Goal: Book appointment/travel/reservation: Book appointment/travel/reservation

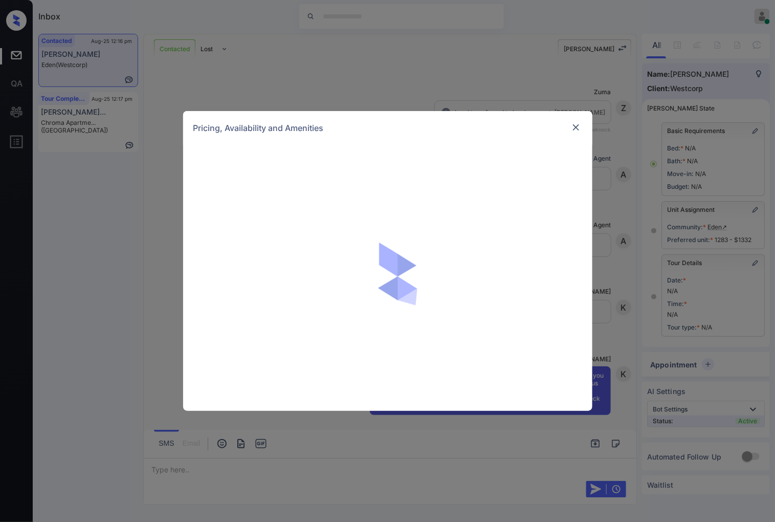
scroll to position [684, 0]
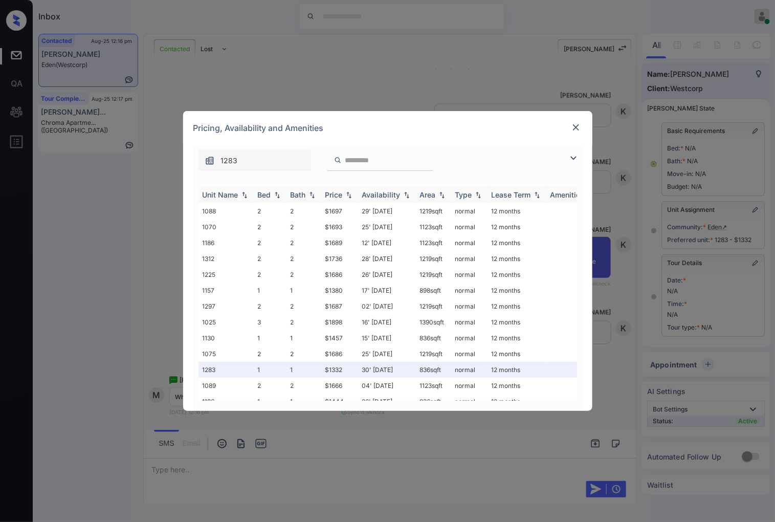
click at [350, 193] on img at bounding box center [349, 194] width 10 height 7
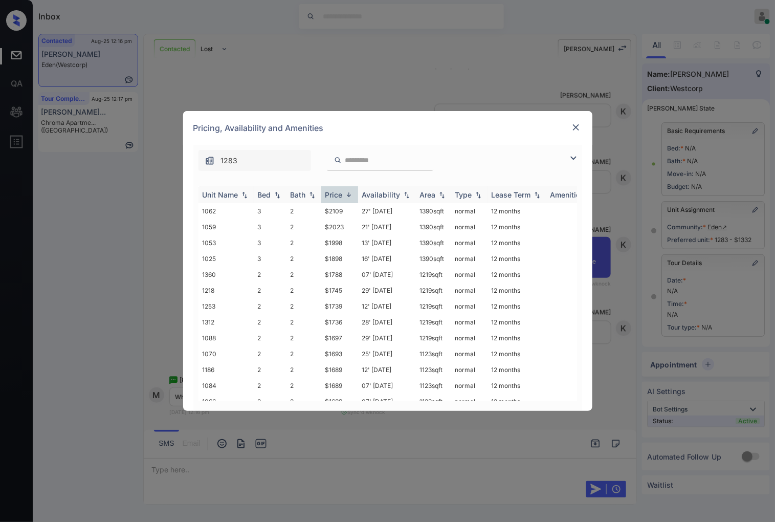
click at [350, 193] on img at bounding box center [349, 195] width 10 height 8
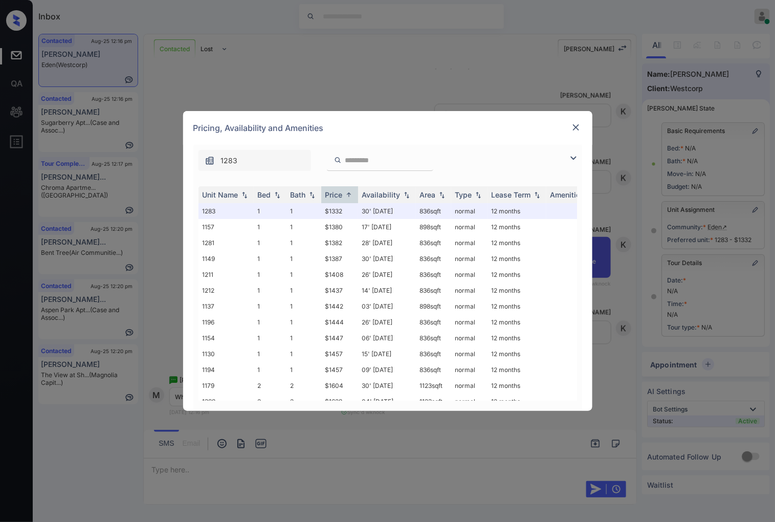
click at [574, 130] on img at bounding box center [576, 127] width 10 height 10
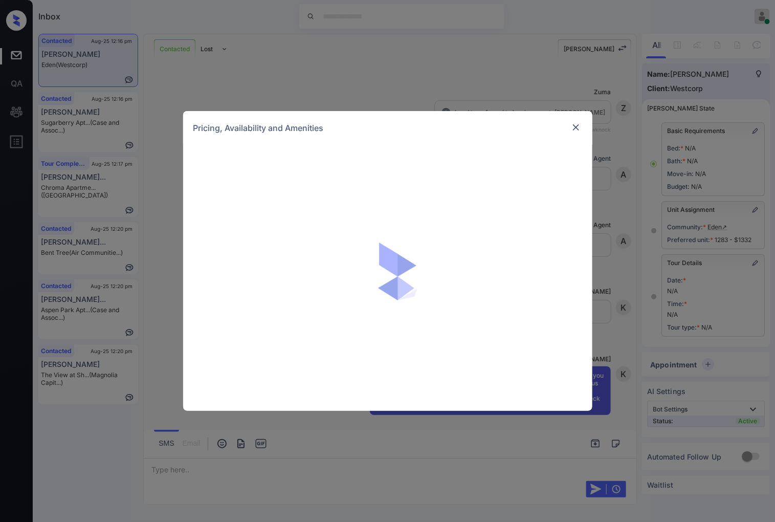
scroll to position [684, 0]
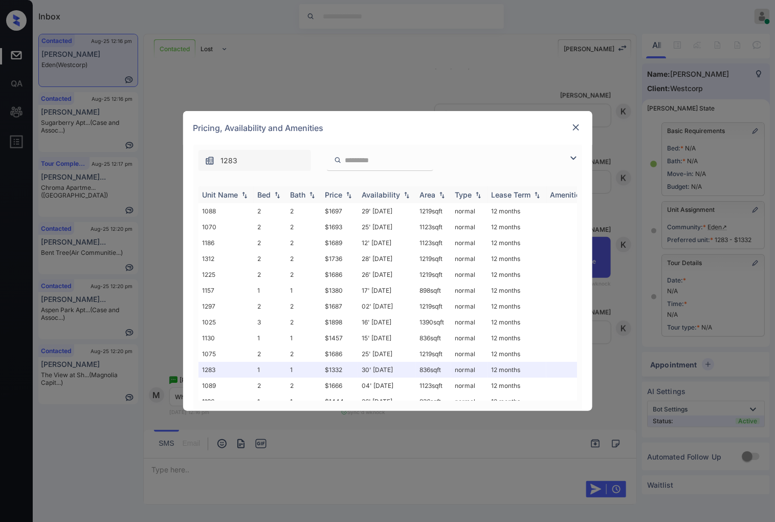
click at [349, 193] on img at bounding box center [349, 194] width 10 height 7
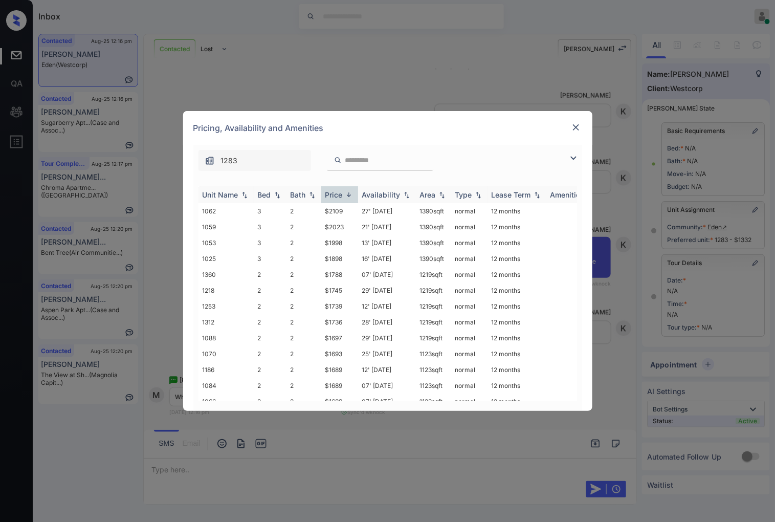
click at [349, 193] on img at bounding box center [349, 195] width 10 height 8
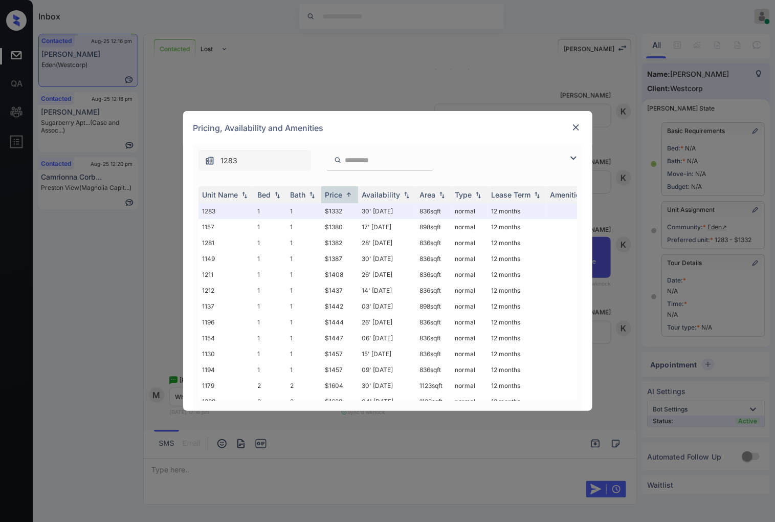
click at [575, 123] on img at bounding box center [576, 127] width 10 height 10
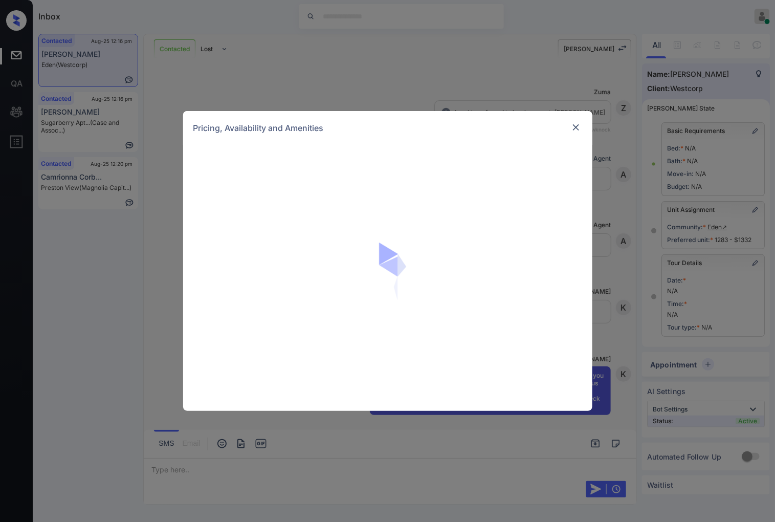
scroll to position [684, 0]
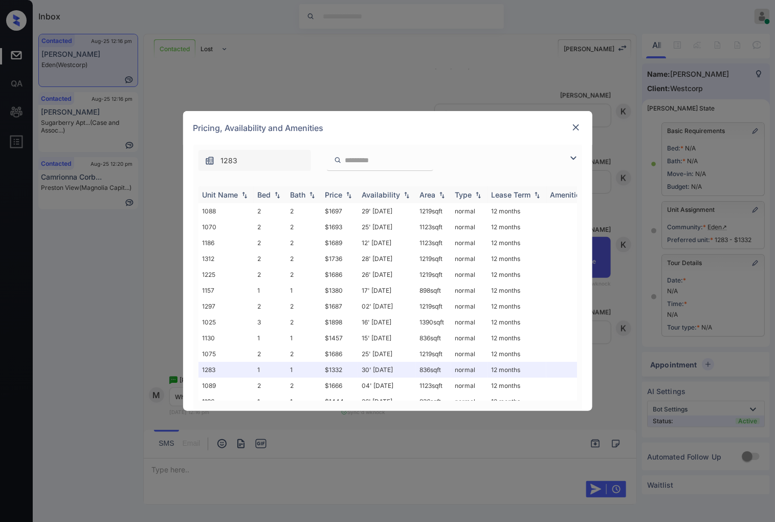
click at [350, 191] on img at bounding box center [349, 194] width 10 height 7
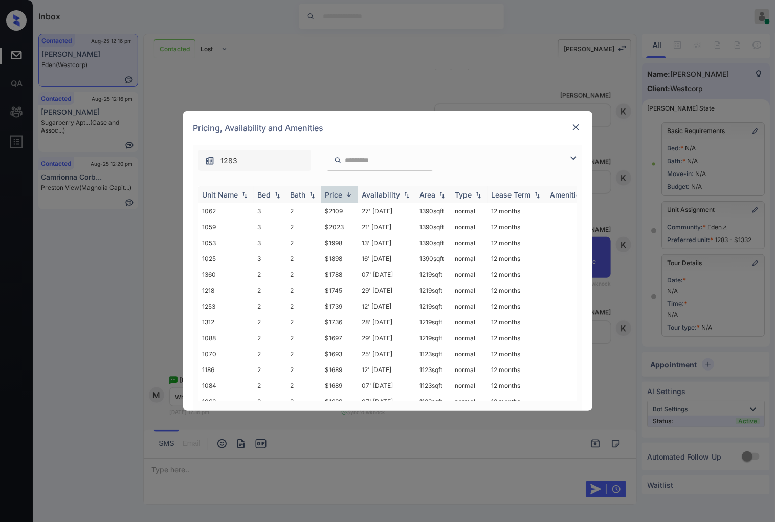
click at [350, 191] on img at bounding box center [349, 195] width 10 height 8
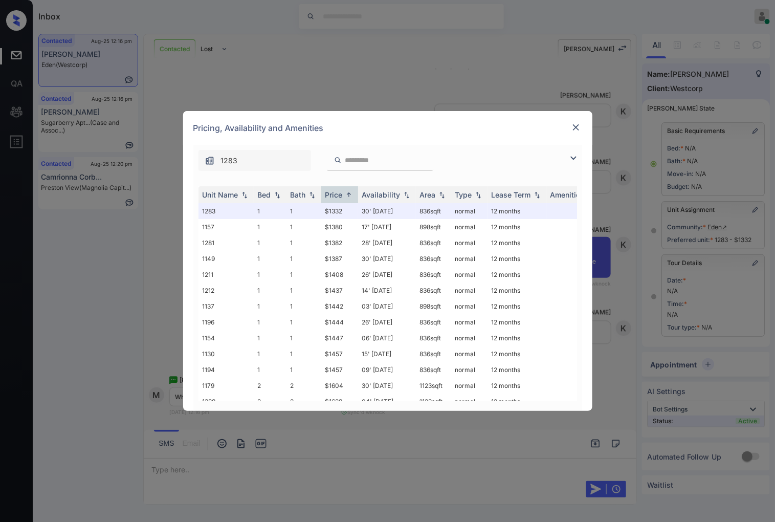
click at [580, 127] on img at bounding box center [576, 127] width 10 height 10
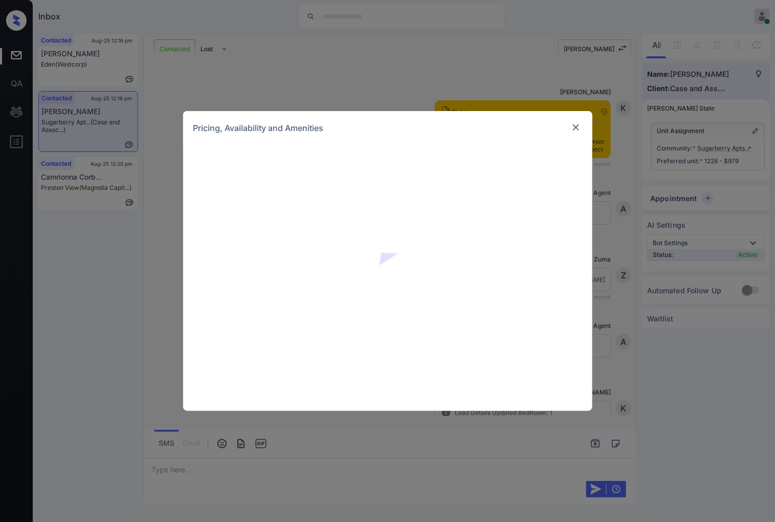
scroll to position [1732, 0]
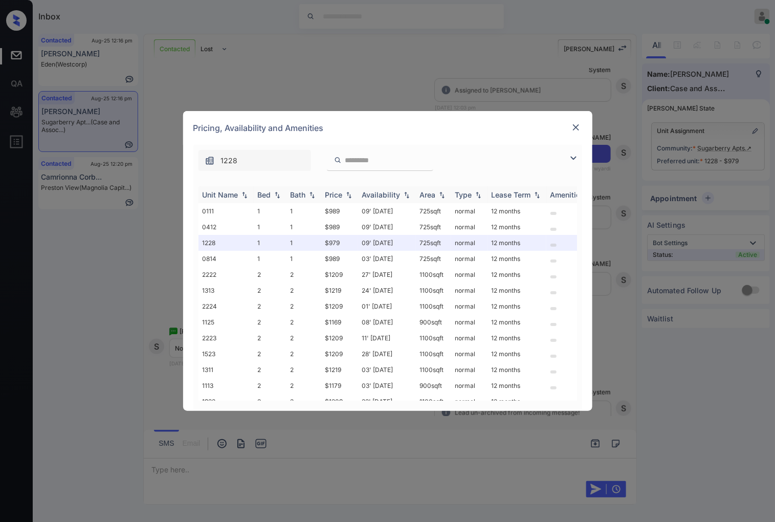
click at [349, 194] on img at bounding box center [349, 194] width 10 height 7
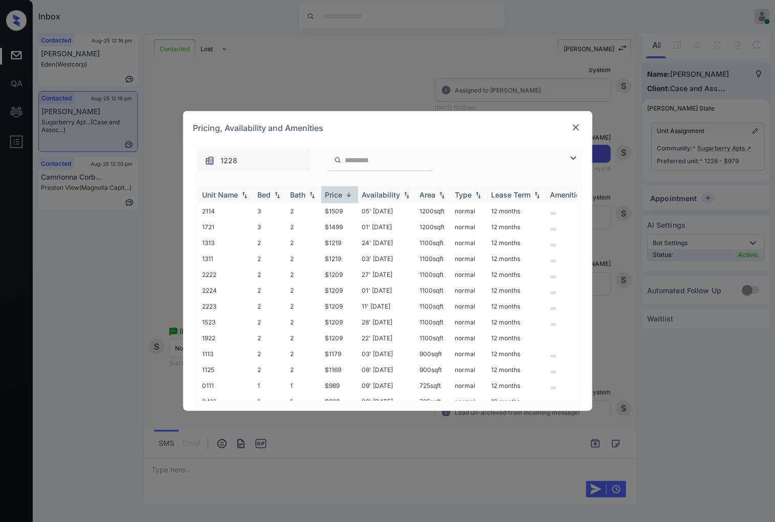
click at [349, 194] on img at bounding box center [349, 195] width 10 height 8
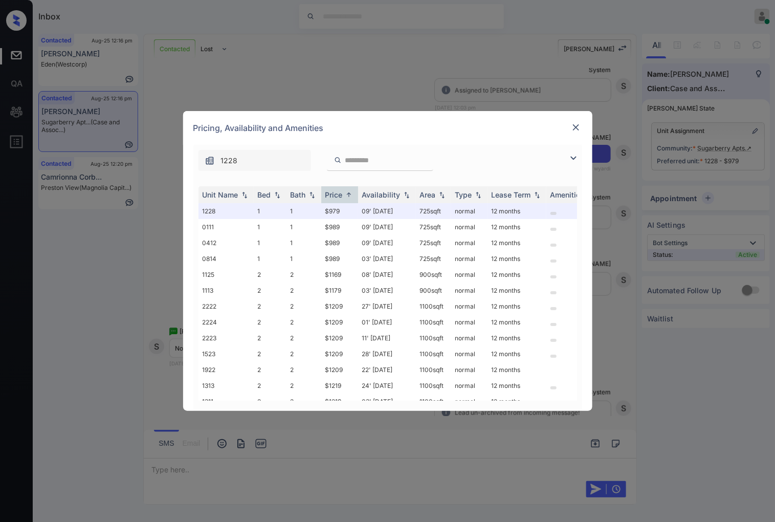
click at [573, 126] on img at bounding box center [576, 127] width 10 height 10
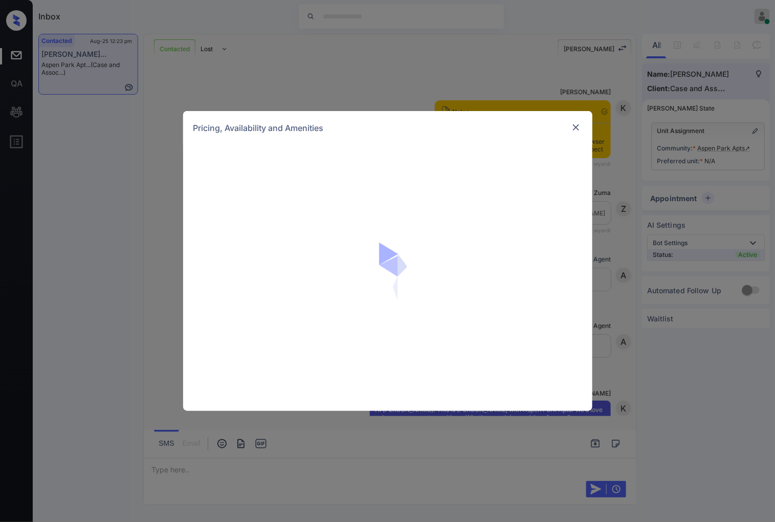
scroll to position [2477, 0]
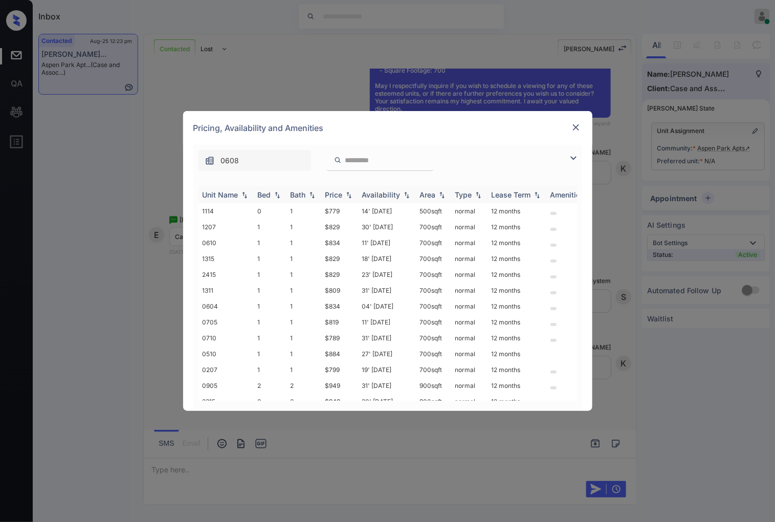
click at [346, 192] on img at bounding box center [349, 194] width 10 height 7
click at [346, 192] on img at bounding box center [349, 195] width 10 height 8
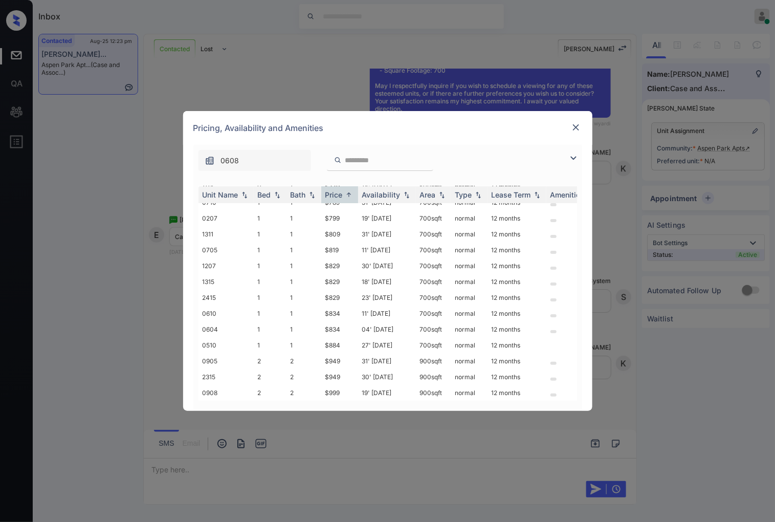
click at [578, 125] on img at bounding box center [576, 127] width 10 height 10
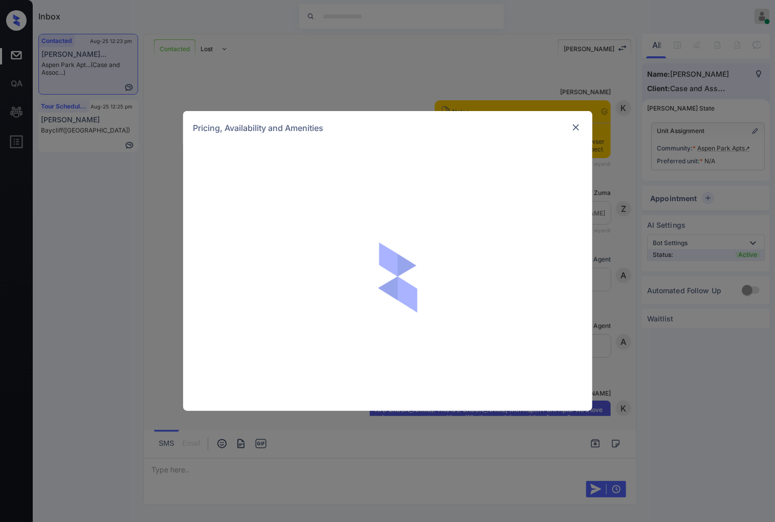
scroll to position [2250, 0]
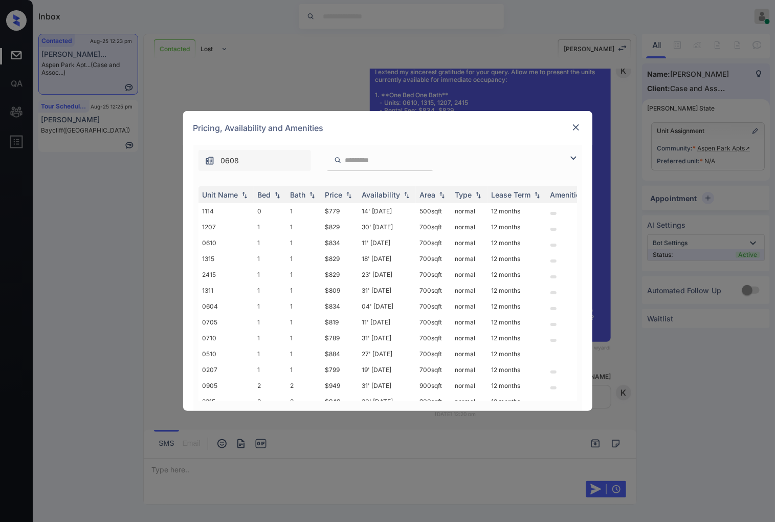
click at [365, 160] on input "search" at bounding box center [386, 160] width 84 height 9
paste input "****"
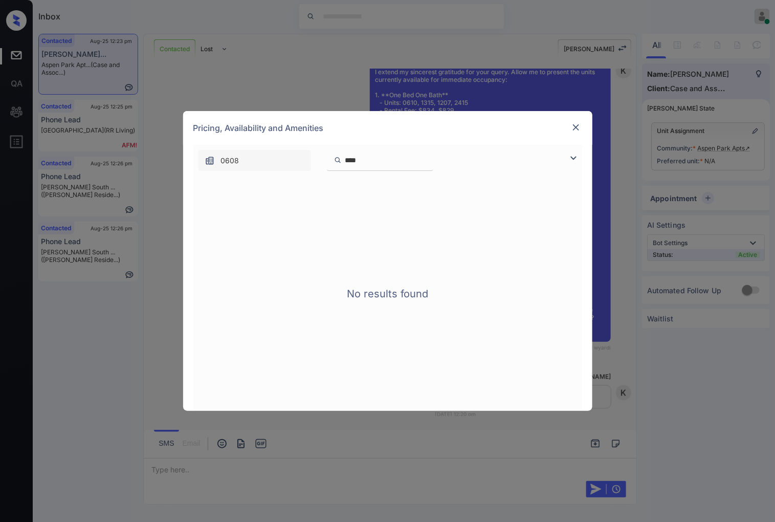
type input "****"
click at [344, 156] on div "****" at bounding box center [380, 160] width 106 height 21
click at [345, 157] on input "****" at bounding box center [386, 160] width 84 height 9
click at [428, 162] on input "****" at bounding box center [386, 160] width 84 height 9
click at [428, 157] on input "****" at bounding box center [386, 160] width 84 height 9
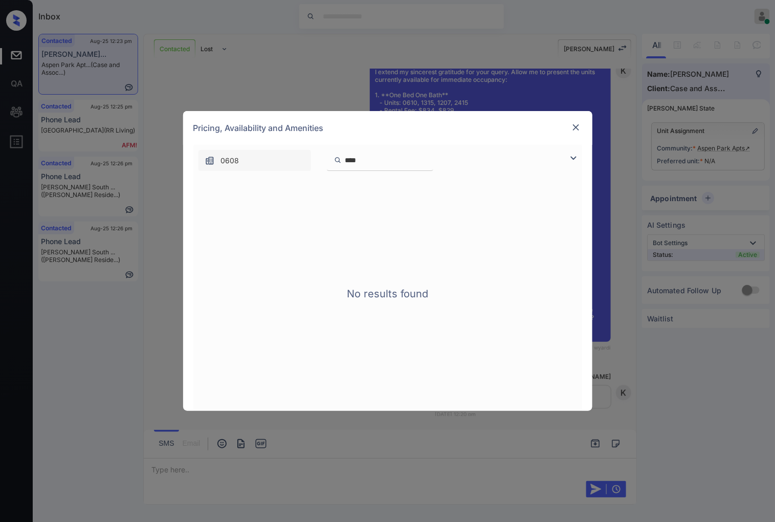
click at [428, 160] on input "****" at bounding box center [386, 160] width 84 height 9
click at [428, 157] on input "****" at bounding box center [386, 160] width 84 height 9
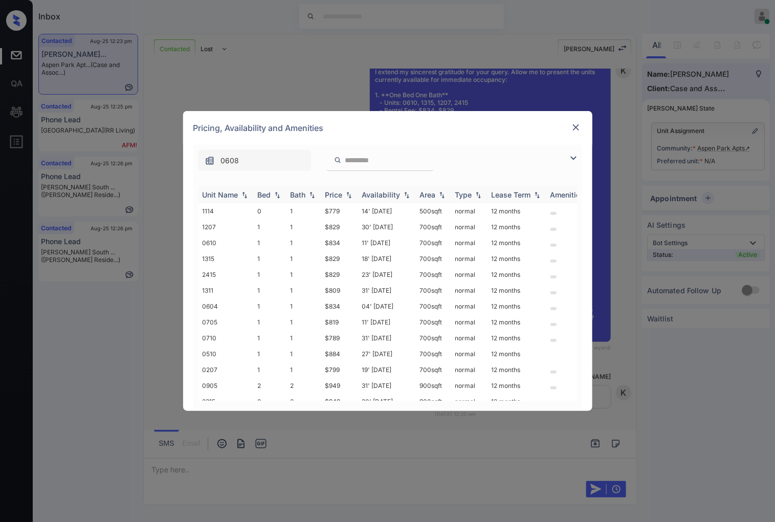
click at [349, 195] on img at bounding box center [349, 194] width 10 height 7
click at [349, 194] on img at bounding box center [349, 195] width 10 height 8
click at [353, 275] on td "$819" at bounding box center [339, 274] width 37 height 16
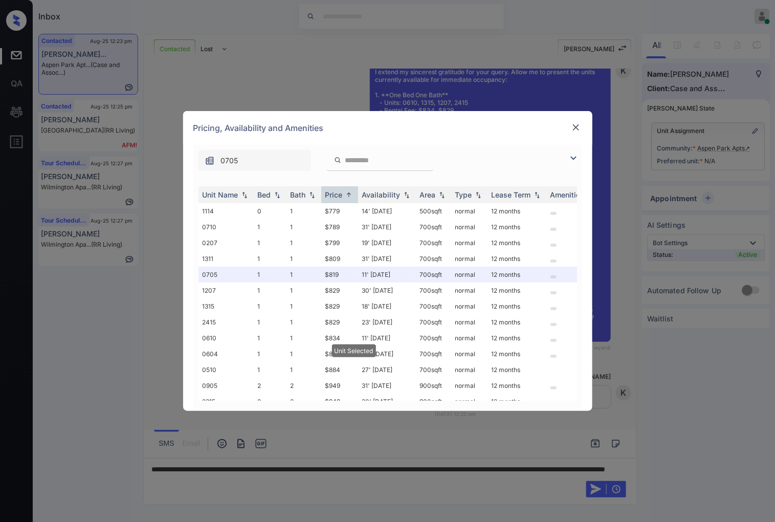
click at [578, 121] on div at bounding box center [576, 127] width 12 height 12
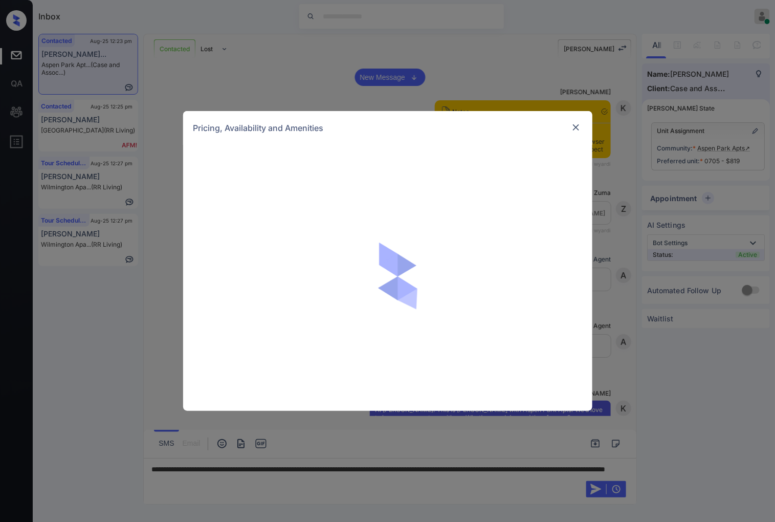
scroll to position [2250, 0]
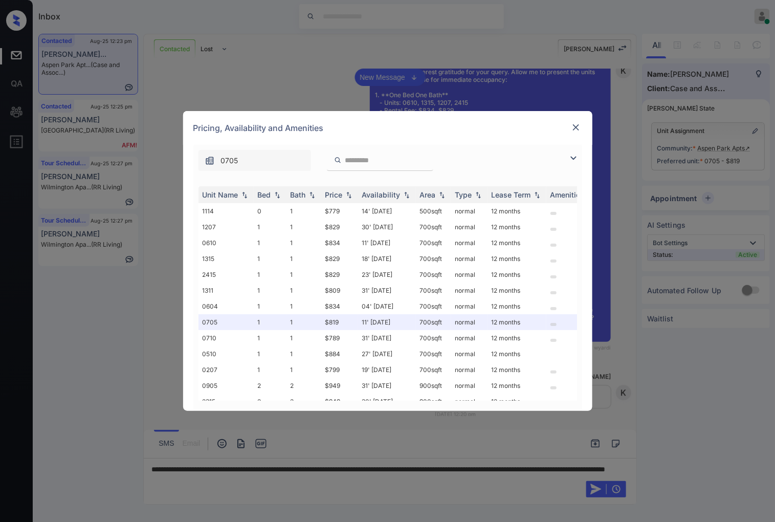
click at [573, 123] on img at bounding box center [576, 127] width 10 height 10
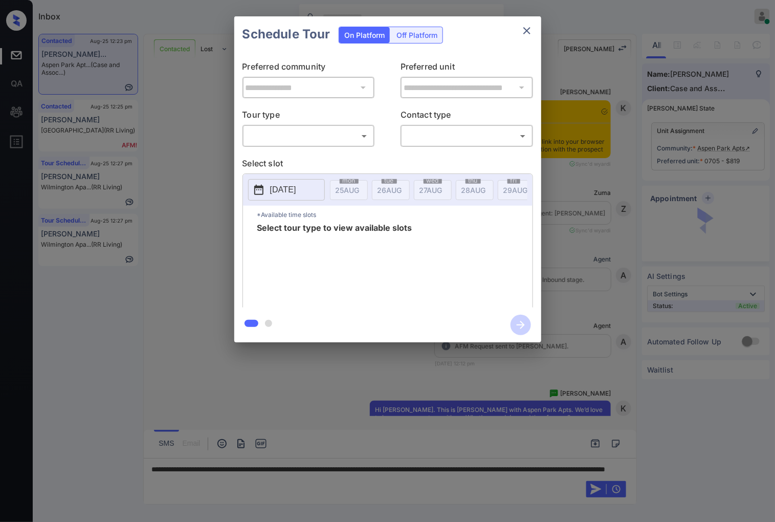
scroll to position [1634, 0]
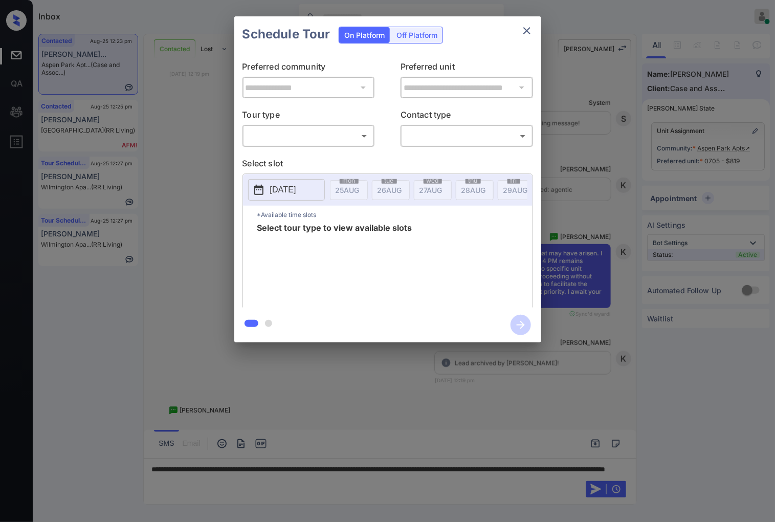
click at [567, 235] on div "**********" at bounding box center [387, 179] width 775 height 358
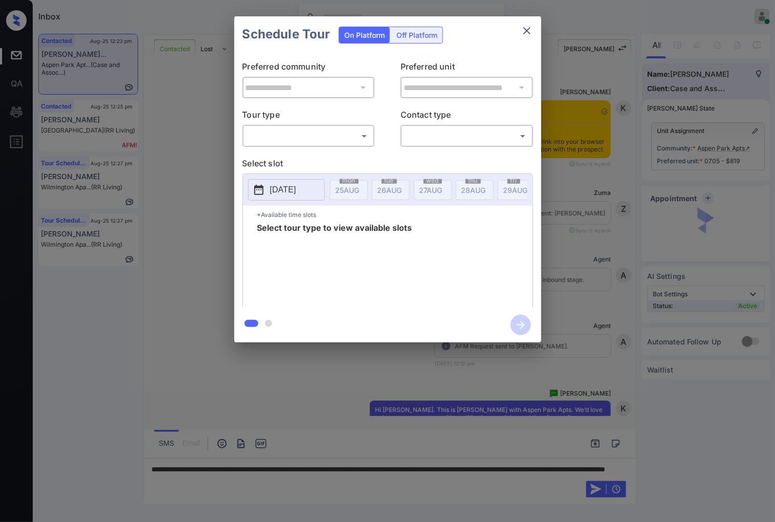
scroll to position [1634, 0]
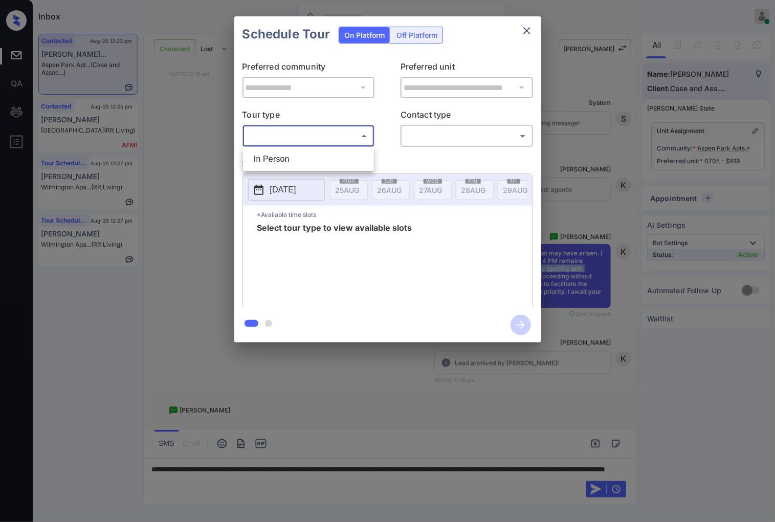
click at [293, 134] on body "Inbox Caroline Dacanay Online Set yourself offline Set yourself on break Profil…" at bounding box center [387, 261] width 775 height 522
click at [296, 147] on ul "In Person" at bounding box center [308, 159] width 131 height 24
click at [298, 155] on li "In Person" at bounding box center [308, 159] width 126 height 18
type input "********"
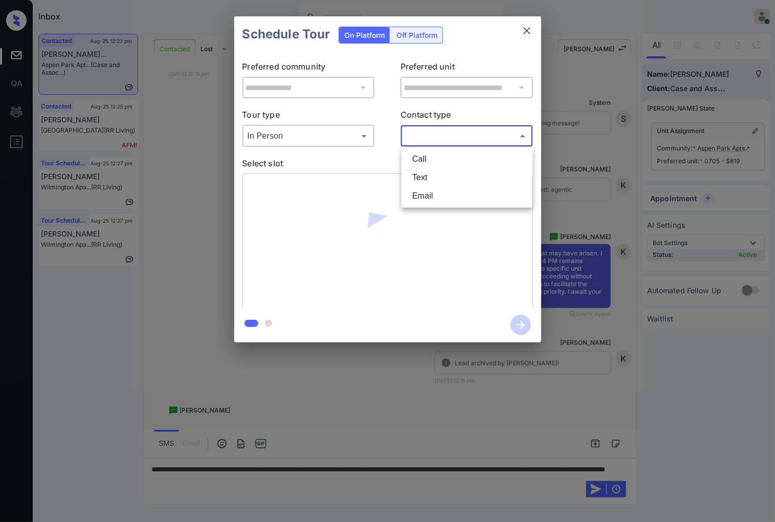
click at [436, 134] on body "Inbox Caroline Dacanay Online Set yourself offline Set yourself on break Profil…" at bounding box center [387, 261] width 775 height 522
click at [426, 174] on ul "Call Text Email" at bounding box center [466, 177] width 131 height 60
click at [424, 174] on li "Text" at bounding box center [467, 177] width 126 height 18
type input "****"
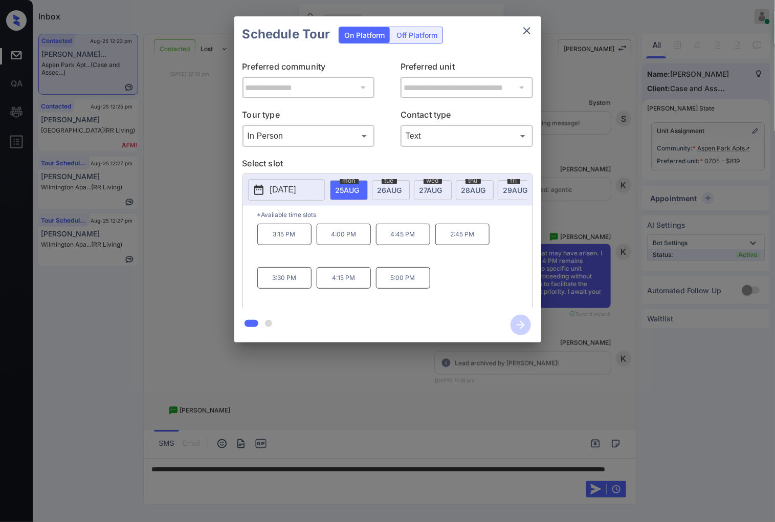
click at [513, 186] on span "29 AUG" at bounding box center [515, 190] width 25 height 9
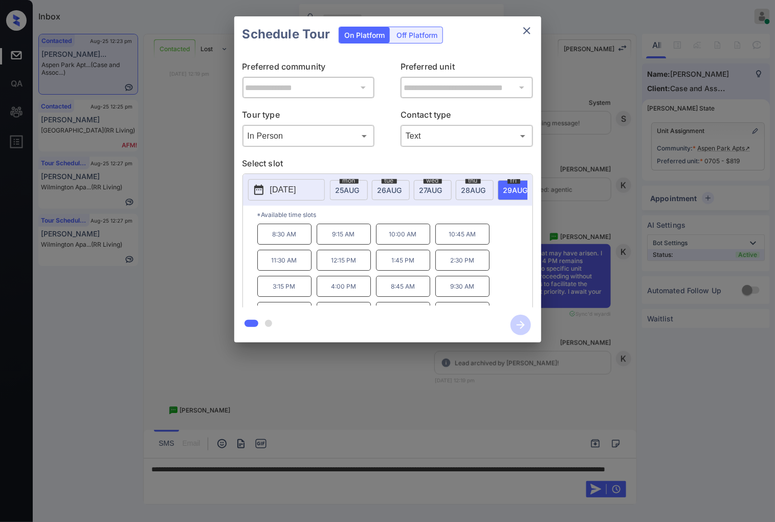
scroll to position [43, 0]
drag, startPoint x: 486, startPoint y: 303, endPoint x: 444, endPoint y: 306, distance: 42.5
click at [444, 305] on p "4:15 PM" at bounding box center [462, 294] width 54 height 21
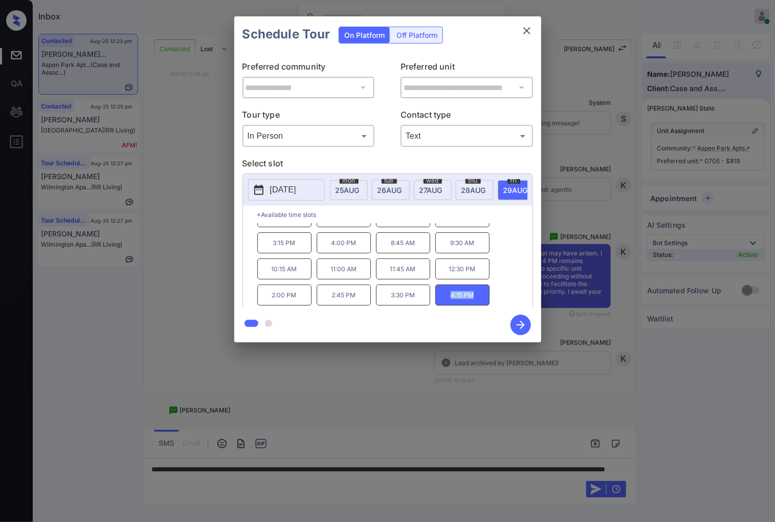
copy p "4:15 PM"
click at [350, 376] on div at bounding box center [387, 261] width 775 height 522
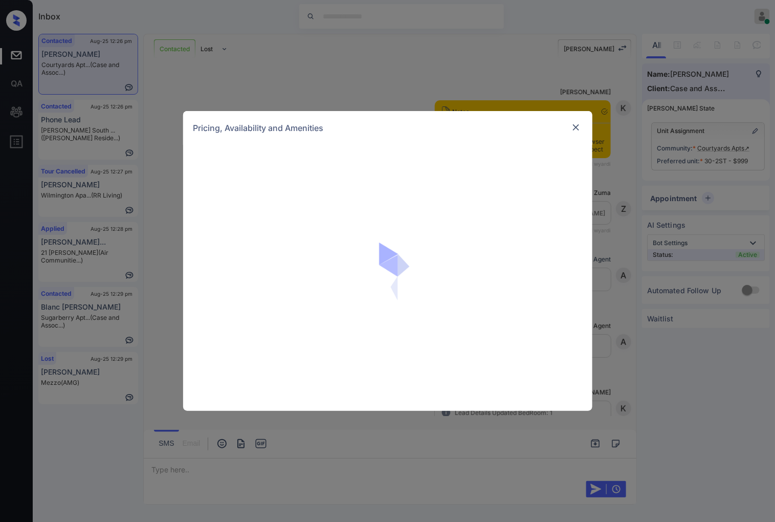
scroll to position [1202, 0]
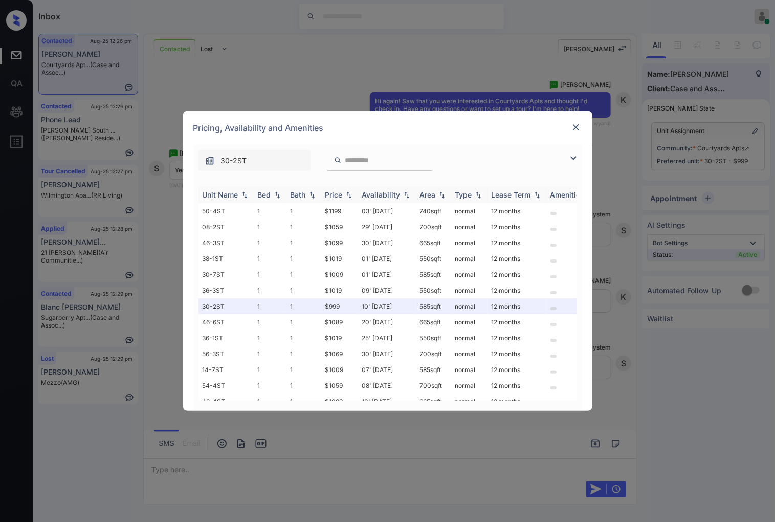
click at [348, 195] on img at bounding box center [349, 194] width 10 height 7
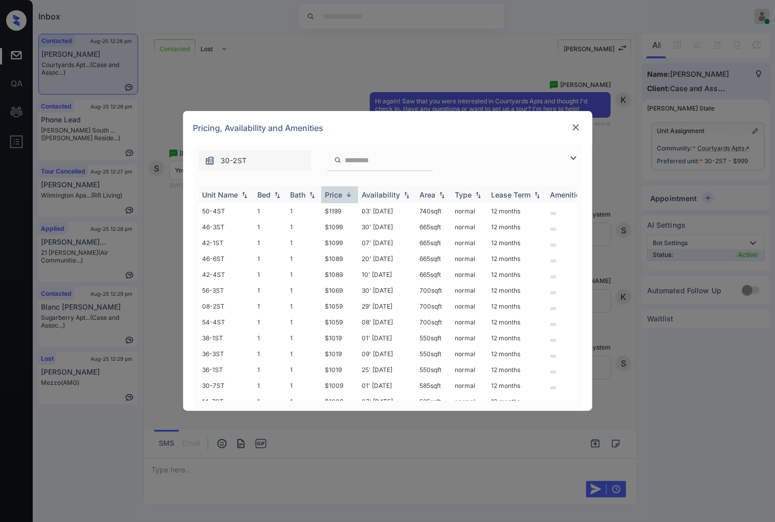
click at [348, 195] on img at bounding box center [349, 195] width 10 height 8
drag, startPoint x: 350, startPoint y: 208, endPoint x: 318, endPoint y: 210, distance: 32.3
click at [318, 210] on tr "30-2ST 1 1 $999 10' [DATE] 585 sqft normal 12 months" at bounding box center [465, 211] width 534 height 16
copy tr "$999"
click at [345, 211] on td "$999" at bounding box center [339, 211] width 37 height 16
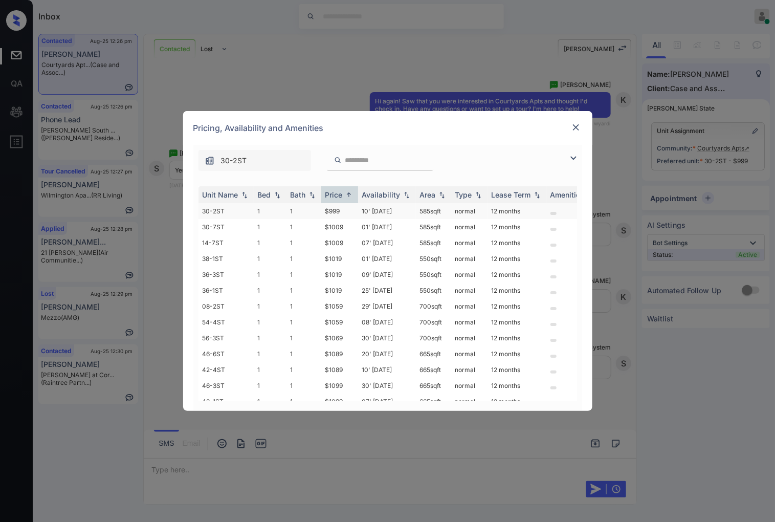
click at [345, 211] on td "$999" at bounding box center [339, 211] width 37 height 16
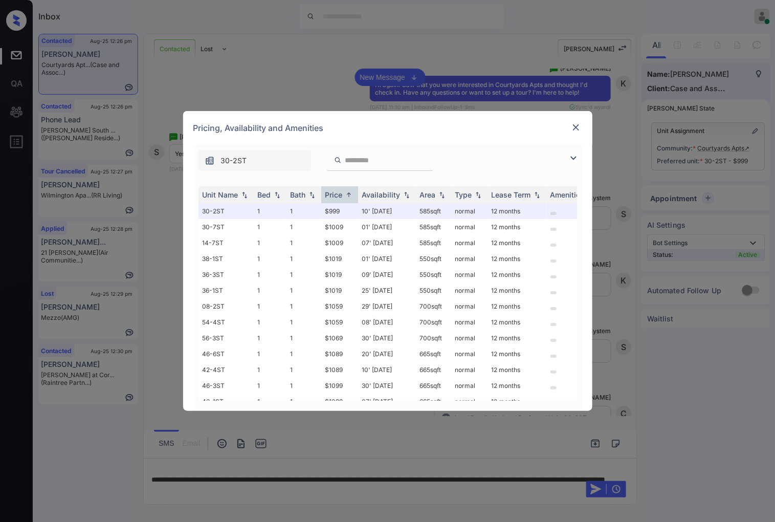
click at [401, 69] on div "**********" at bounding box center [387, 261] width 775 height 522
click at [360, 211] on td "10' [DATE]" at bounding box center [387, 211] width 58 height 16
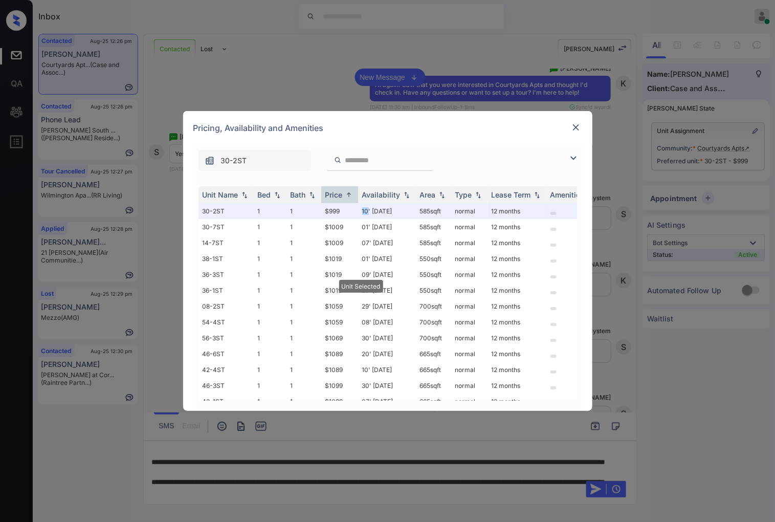
click at [573, 127] on img at bounding box center [576, 127] width 10 height 10
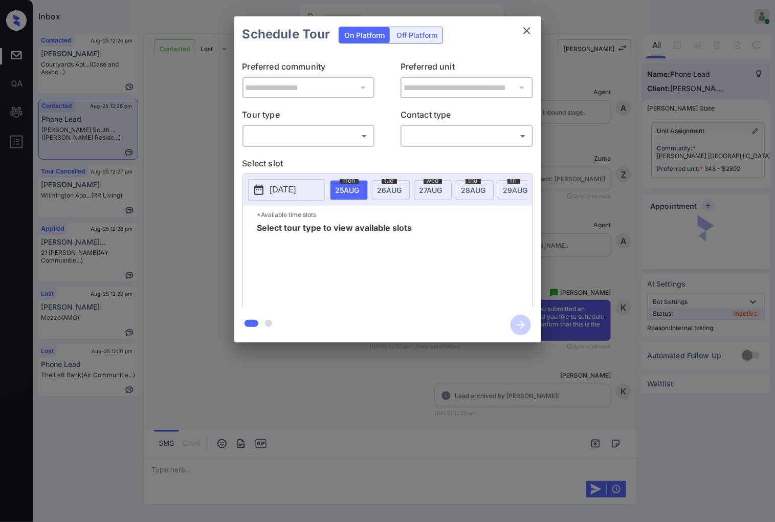
scroll to position [760, 0]
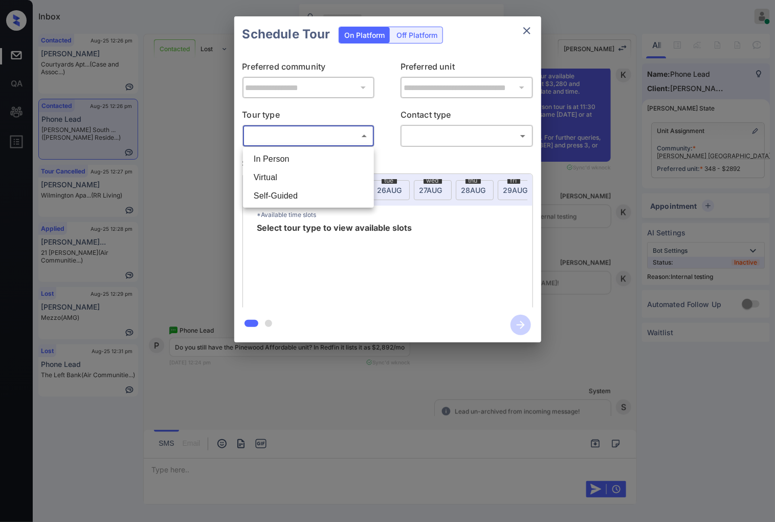
click at [361, 134] on body "Inbox [PERSON_NAME] Online Set yourself offline Set yourself on break Profile S…" at bounding box center [387, 261] width 775 height 522
click at [358, 164] on li "In Person" at bounding box center [308, 159] width 126 height 18
type input "********"
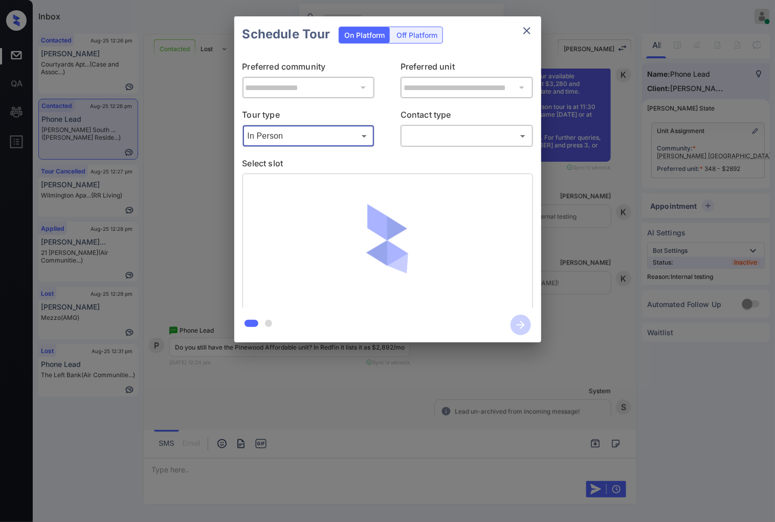
click at [444, 133] on body "Inbox [PERSON_NAME] Online Set yourself offline Set yourself on break Profile S…" at bounding box center [387, 261] width 775 height 522
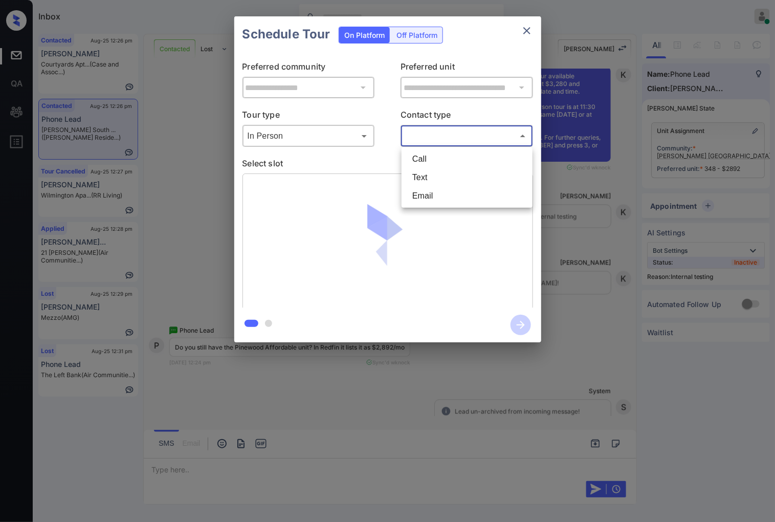
click at [428, 176] on li "Text" at bounding box center [467, 177] width 126 height 18
type input "****"
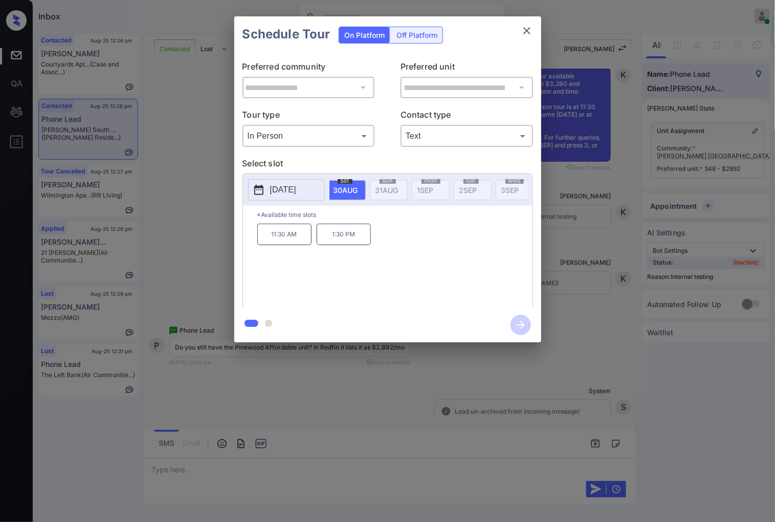
scroll to position [0, 220]
click at [294, 190] on p "[DATE]" at bounding box center [283, 190] width 26 height 12
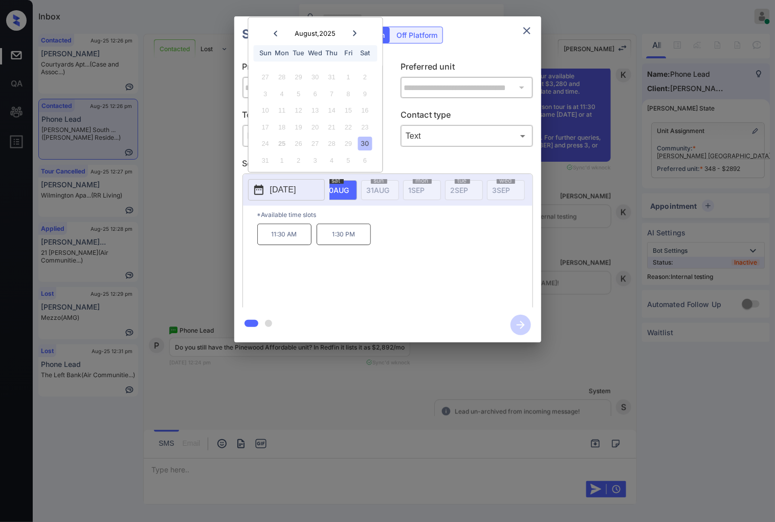
click at [294, 190] on p "[DATE]" at bounding box center [283, 190] width 26 height 12
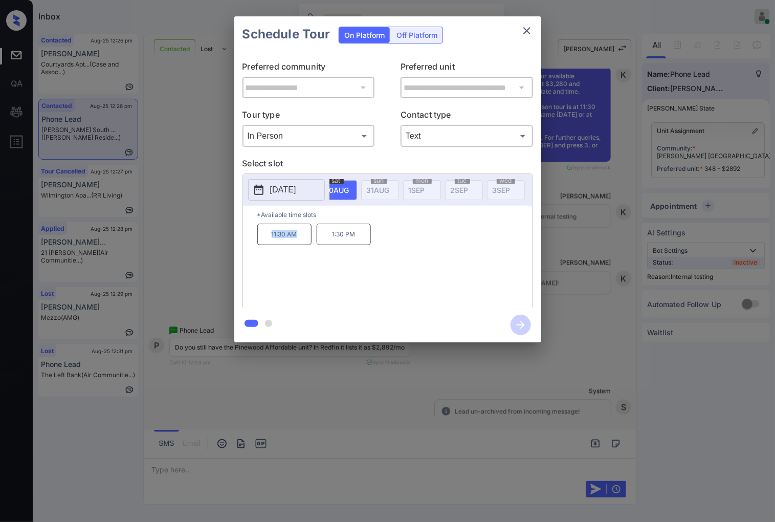
drag, startPoint x: 290, startPoint y: 238, endPoint x: 263, endPoint y: 238, distance: 27.1
click at [263, 238] on p "11:30 AM" at bounding box center [284, 233] width 54 height 21
copy p "11:30 AM"
drag, startPoint x: 358, startPoint y: 243, endPoint x: 330, endPoint y: 241, distance: 28.2
click at [330, 241] on p "1:30 PM" at bounding box center [343, 233] width 54 height 21
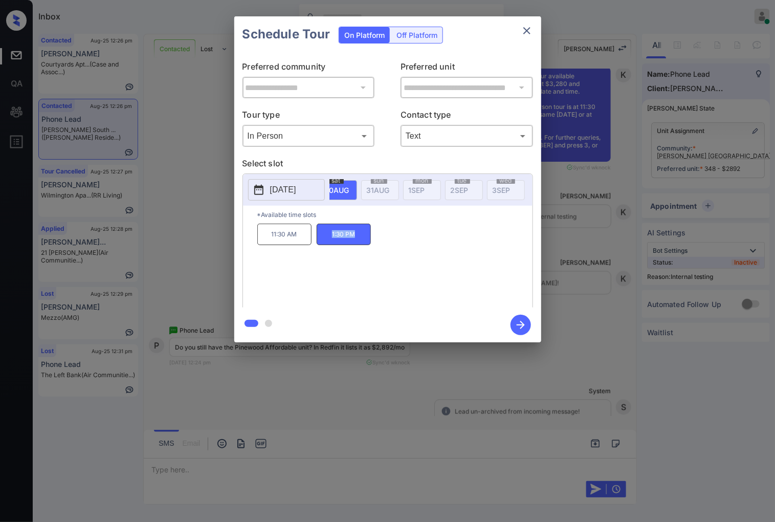
copy p "1:30 PM"
click at [294, 396] on div at bounding box center [387, 261] width 775 height 522
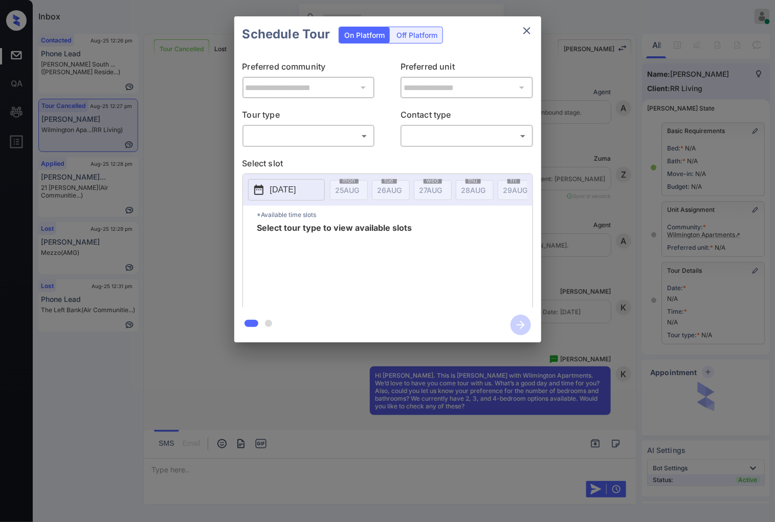
scroll to position [2270, 0]
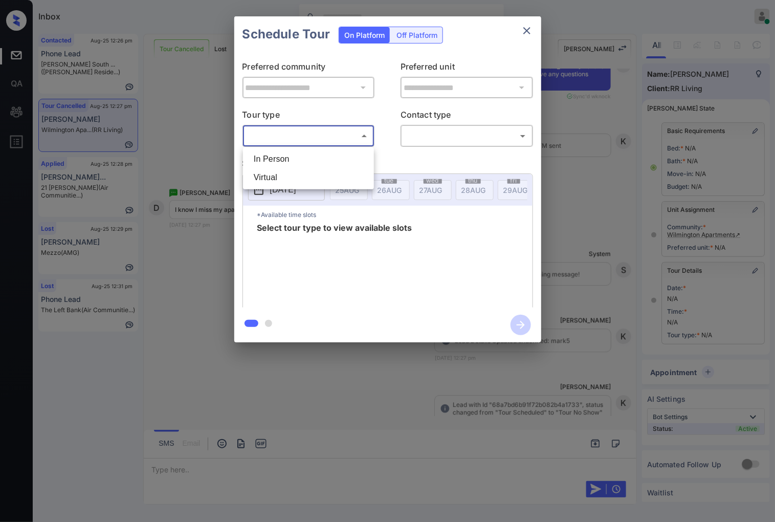
click at [281, 129] on body "Inbox Caroline Dacanay Online Set yourself offline Set yourself on break Profil…" at bounding box center [387, 261] width 775 height 522
click at [287, 167] on li "In Person" at bounding box center [308, 159] width 126 height 18
type input "********"
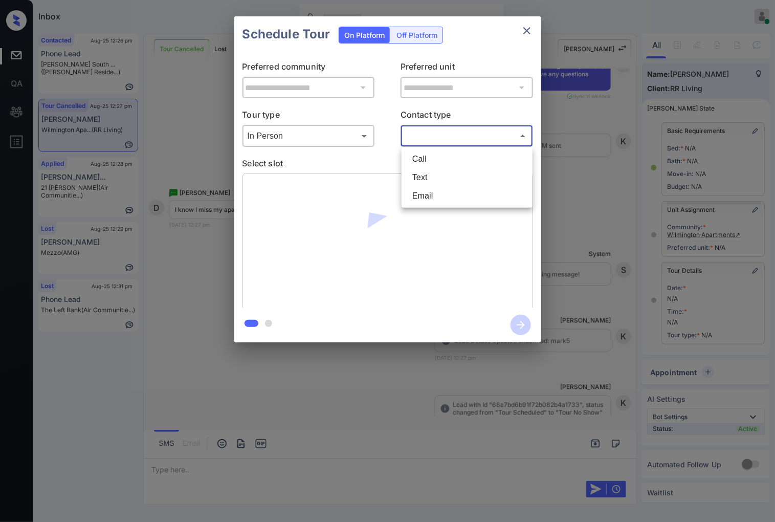
click at [499, 129] on body "Inbox Caroline Dacanay Online Set yourself offline Set yourself on break Profil…" at bounding box center [387, 261] width 775 height 522
click at [460, 181] on li "Text" at bounding box center [467, 177] width 126 height 18
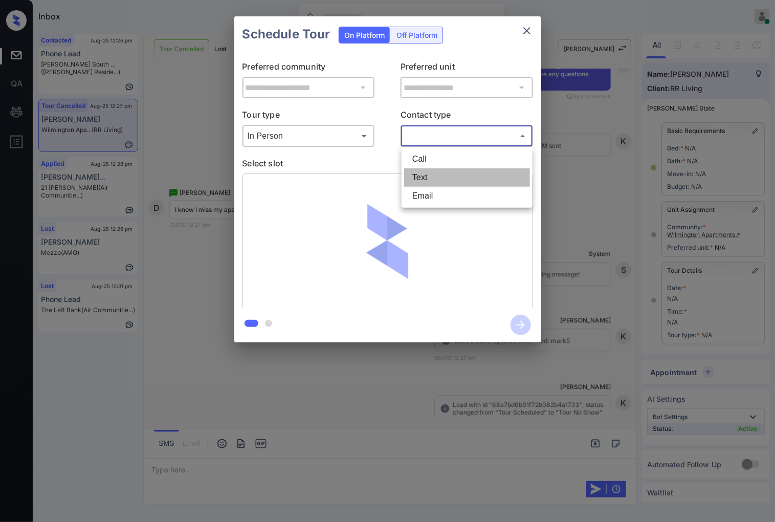
type input "****"
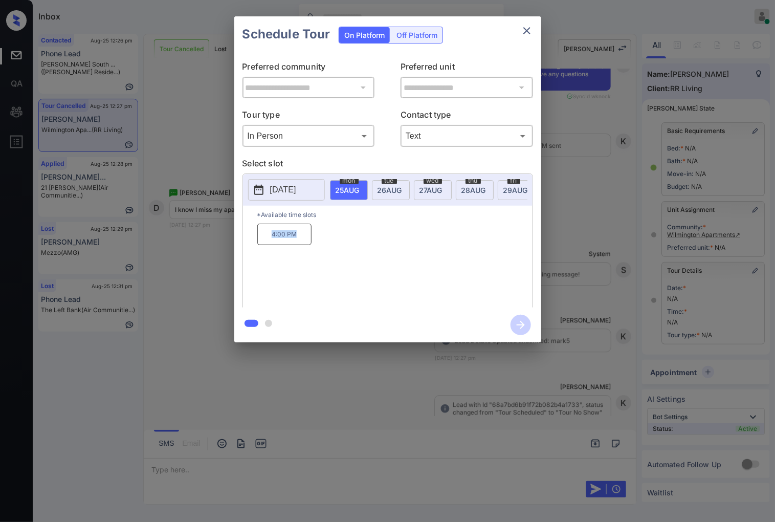
drag, startPoint x: 292, startPoint y: 242, endPoint x: 271, endPoint y: 242, distance: 21.5
click at [271, 242] on p "4:00 PM" at bounding box center [284, 233] width 54 height 21
copy p "4:00 PM"
click at [270, 459] on div at bounding box center [387, 261] width 775 height 522
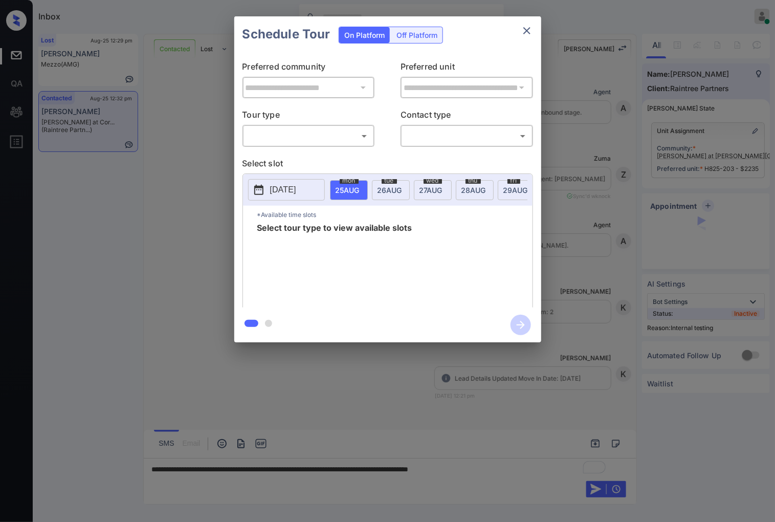
scroll to position [1616, 0]
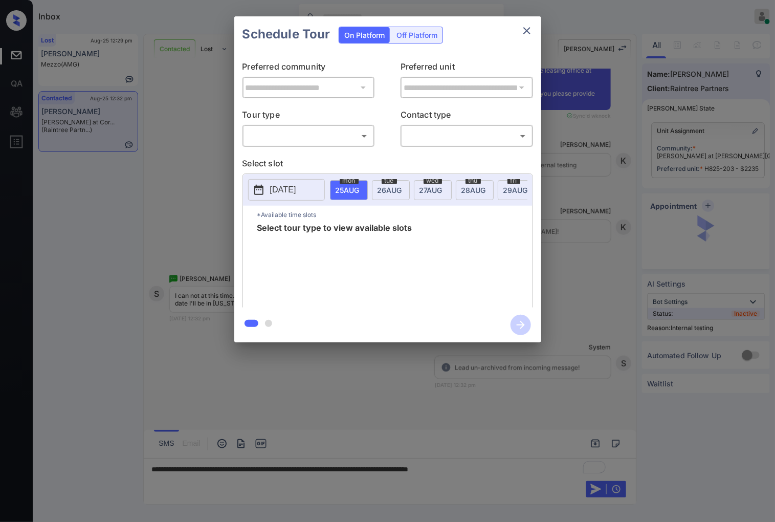
click at [344, 137] on body "Inbox Caroline Dacanay Online Set yourself offline Set yourself on break Profil…" at bounding box center [387, 261] width 775 height 522
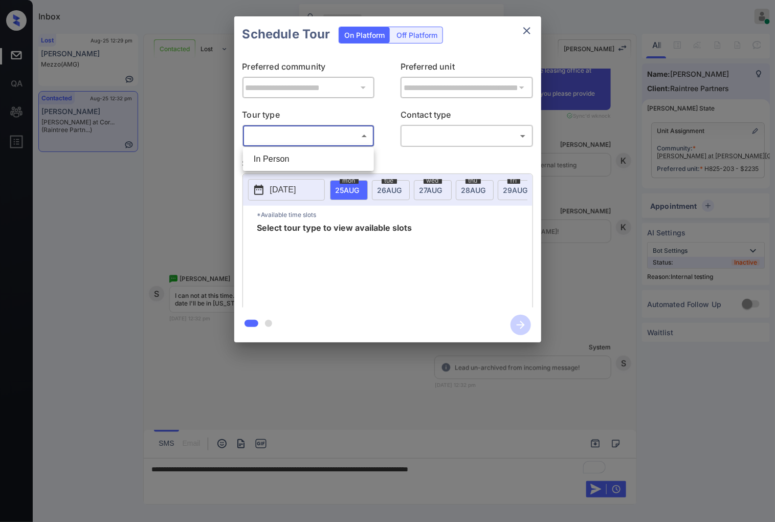
click at [520, 32] on div at bounding box center [387, 261] width 775 height 522
click at [527, 32] on icon "close" at bounding box center [526, 30] width 7 height 7
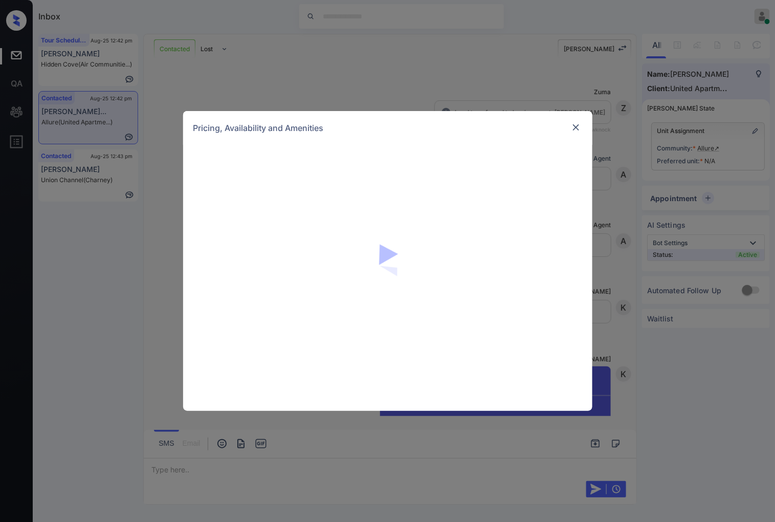
scroll to position [636, 0]
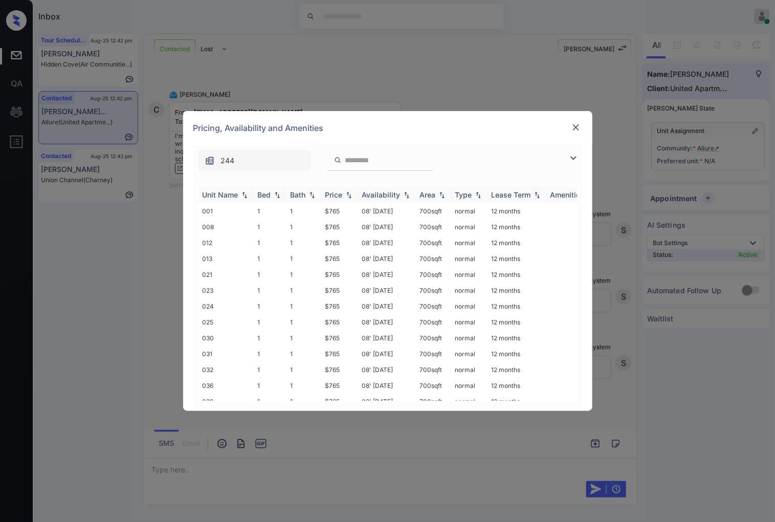
click at [347, 194] on img at bounding box center [349, 194] width 10 height 7
click at [347, 194] on img at bounding box center [349, 195] width 10 height 8
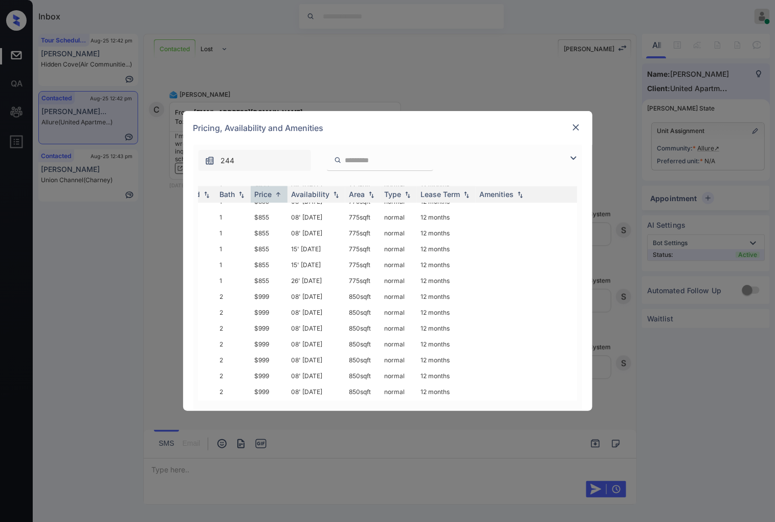
scroll to position [738, 0]
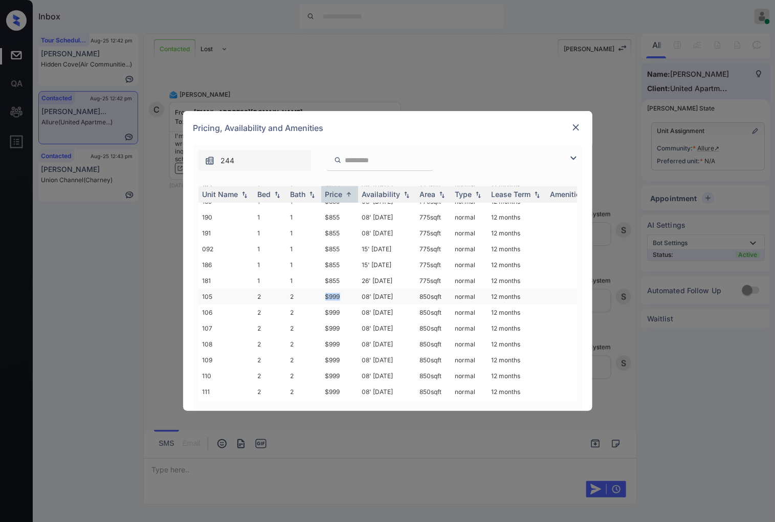
drag, startPoint x: 346, startPoint y: 279, endPoint x: 303, endPoint y: 276, distance: 43.0
click at [303, 289] on tr "105 2 2 $999 08' May 25 850 sqft normal 12 months" at bounding box center [465, 297] width 534 height 16
copy tr "$999"
click at [351, 289] on td "$999" at bounding box center [339, 297] width 37 height 16
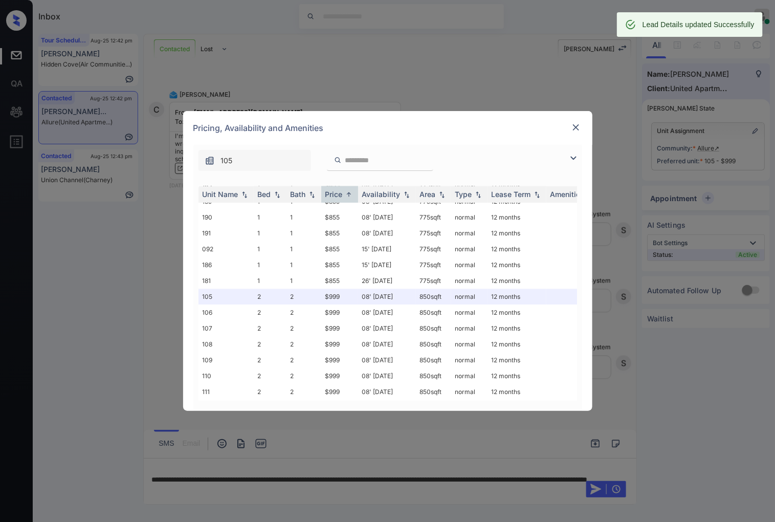
click at [264, 482] on div "**********" at bounding box center [387, 261] width 775 height 522
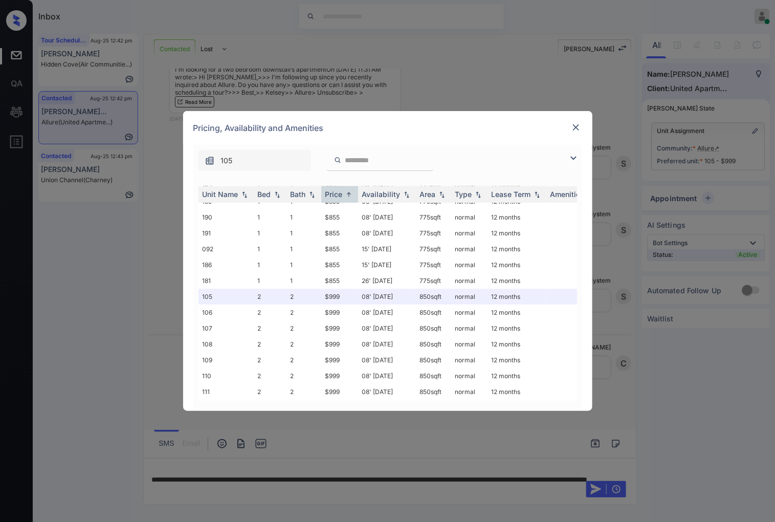
click at [576, 129] on img at bounding box center [576, 127] width 10 height 10
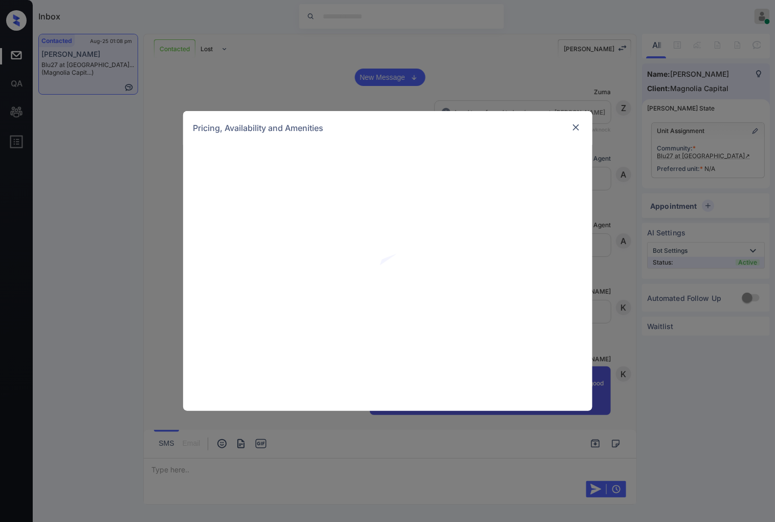
scroll to position [867, 0]
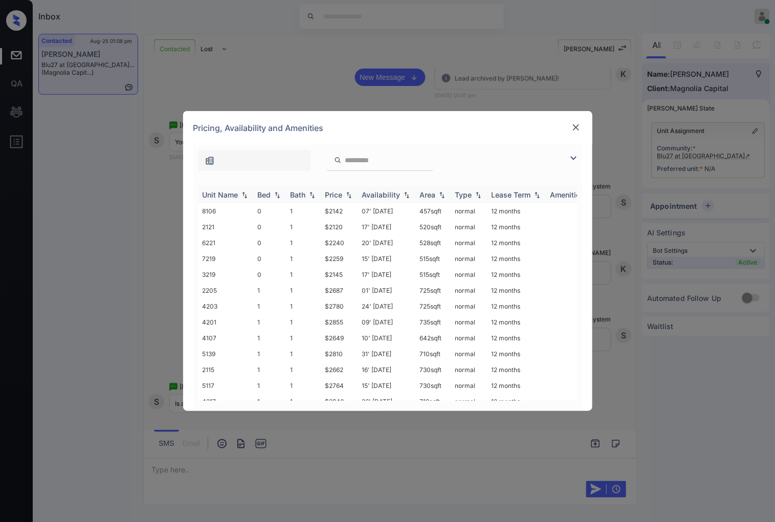
click at [348, 190] on div "Price" at bounding box center [339, 194] width 29 height 9
drag, startPoint x: 348, startPoint y: 290, endPoint x: 325, endPoint y: 292, distance: 23.1
click at [325, 292] on td "$2649" at bounding box center [339, 290] width 37 height 16
copy td "$2649"
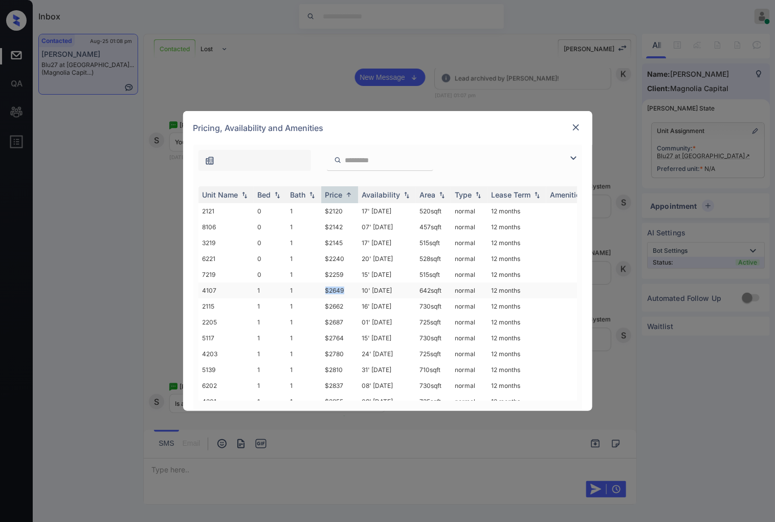
click at [336, 290] on td "$2649" at bounding box center [339, 290] width 37 height 16
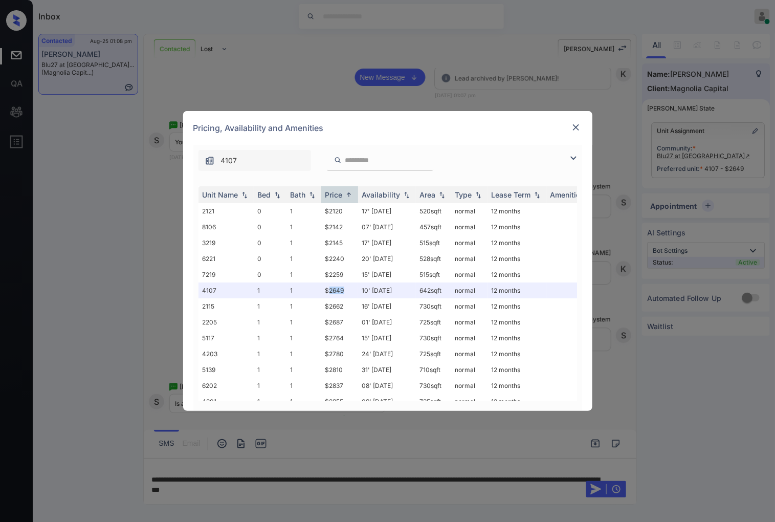
click at [576, 128] on img at bounding box center [576, 127] width 10 height 10
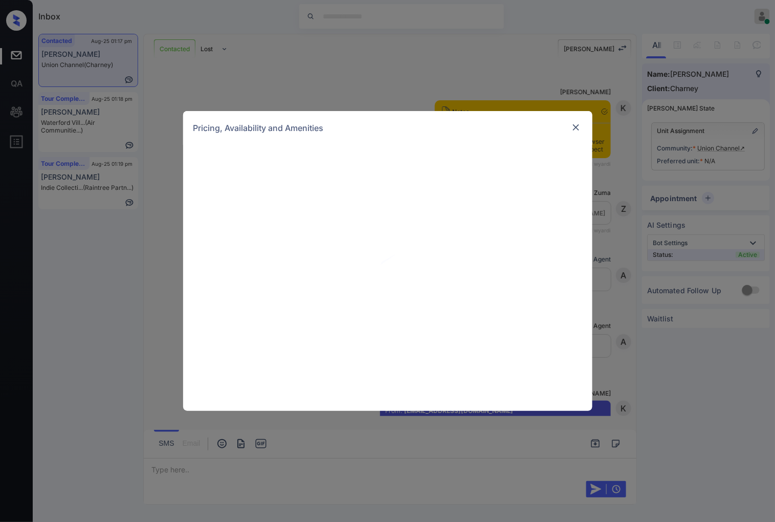
scroll to position [1826, 0]
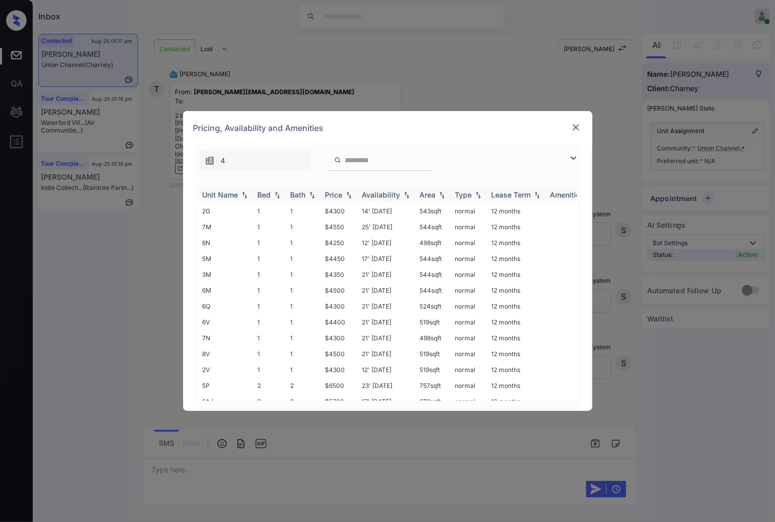
click at [350, 197] on img at bounding box center [349, 194] width 10 height 7
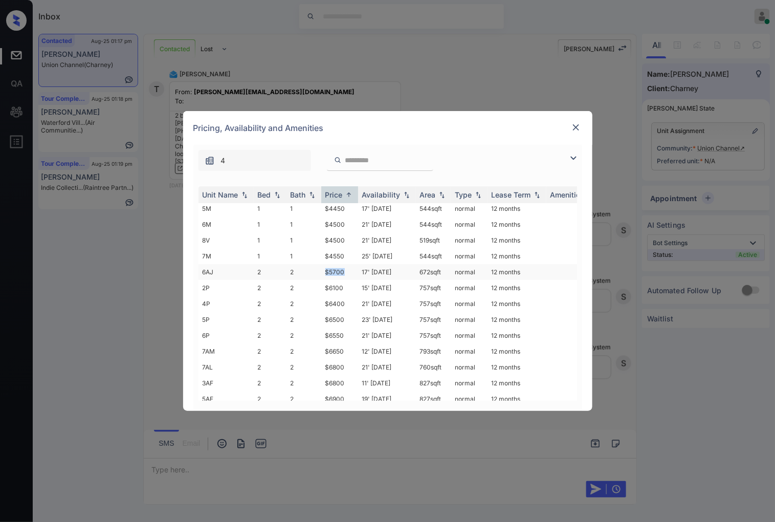
drag, startPoint x: 344, startPoint y: 269, endPoint x: 317, endPoint y: 269, distance: 27.1
click at [317, 269] on tr "6AJ 2 2 $5700 17' Jun 25 672 sqft normal 12 months" at bounding box center [465, 272] width 534 height 16
copy tr "$5700"
click at [341, 266] on td "$5700" at bounding box center [339, 272] width 37 height 16
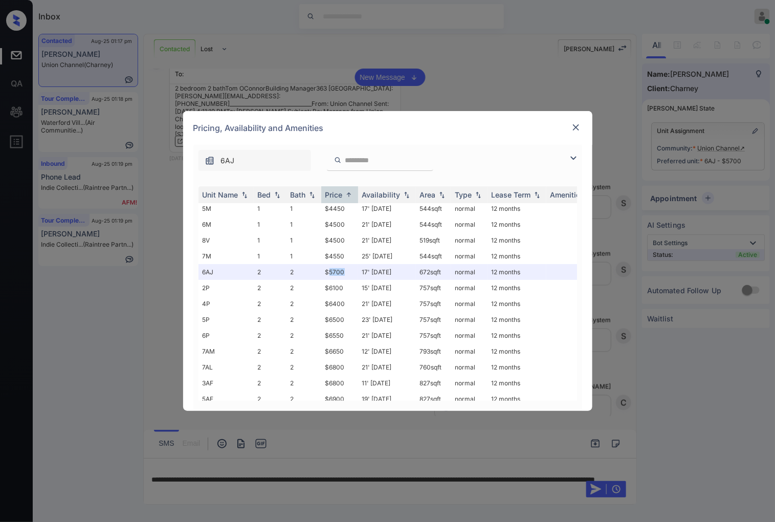
click at [576, 128] on img at bounding box center [576, 127] width 10 height 10
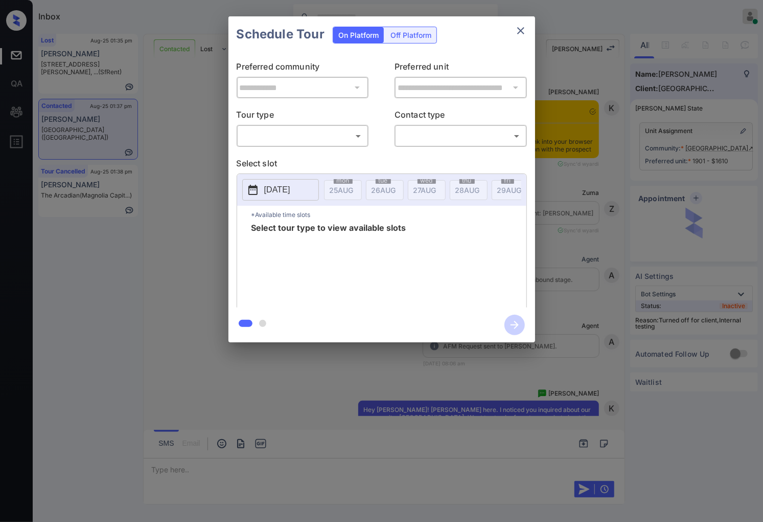
scroll to position [2104, 0]
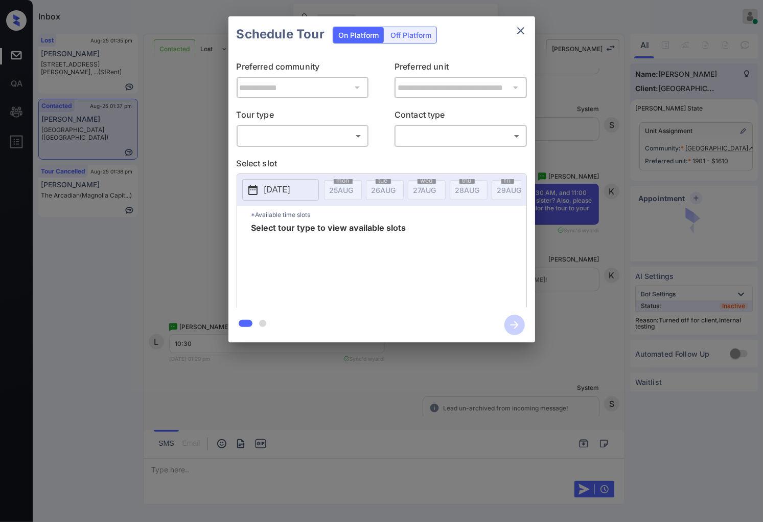
click at [300, 138] on body "Inbox [PERSON_NAME] Online Set yourself offline Set yourself on break Profile S…" at bounding box center [381, 261] width 763 height 522
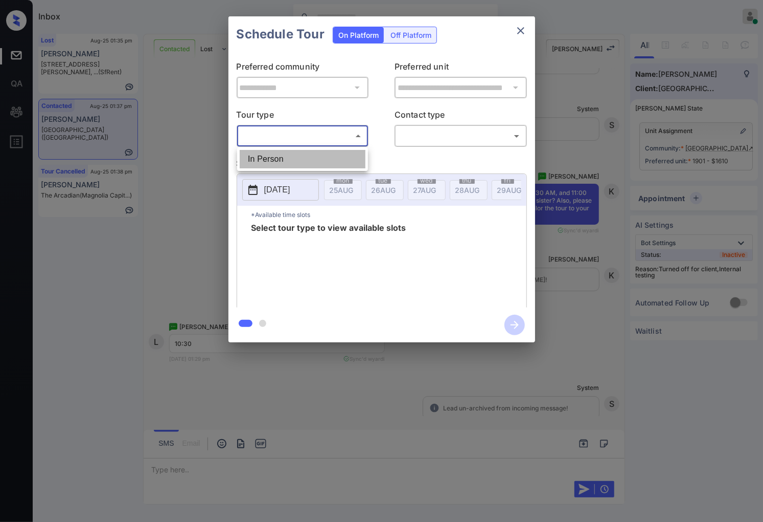
click at [297, 155] on li "In Person" at bounding box center [303, 159] width 126 height 18
type input "********"
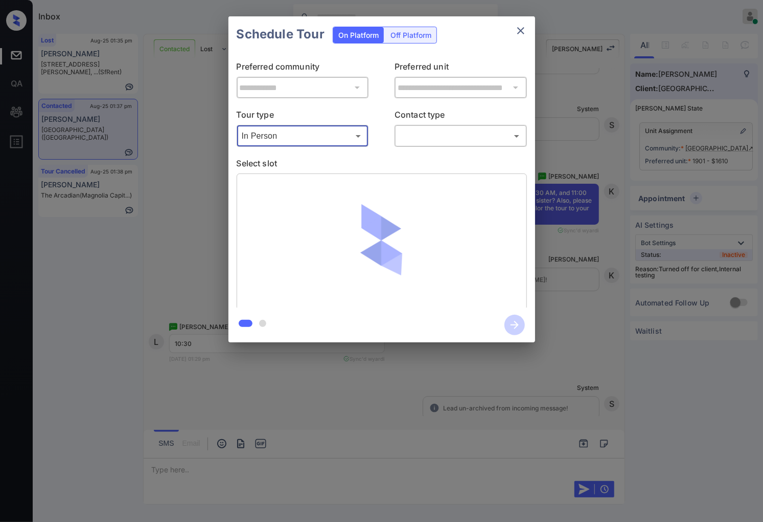
click at [437, 135] on body "Inbox Caroline Dacanay Online Set yourself offline Set yourself on break Profil…" at bounding box center [381, 261] width 763 height 522
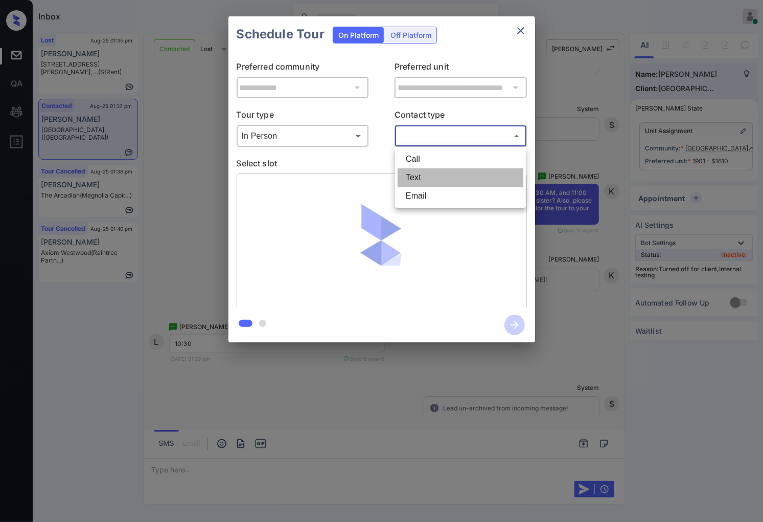
click at [441, 171] on li "Text" at bounding box center [461, 177] width 126 height 18
type input "****"
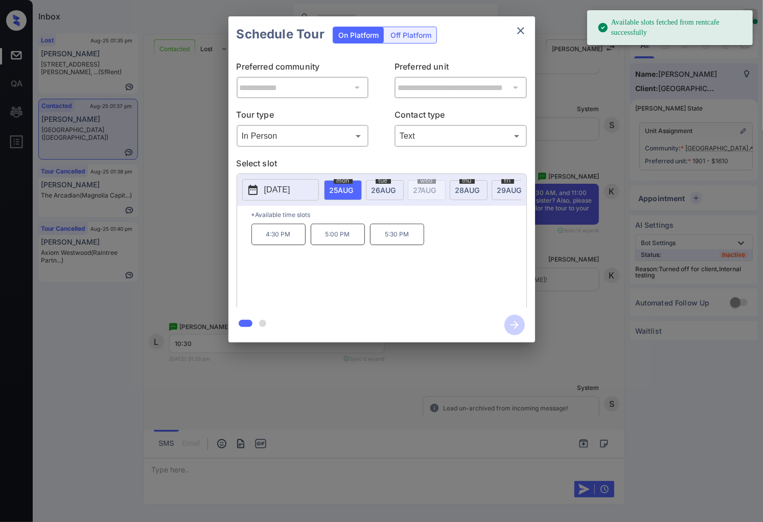
click at [379, 191] on span "26 AUG" at bounding box center [384, 190] width 25 height 9
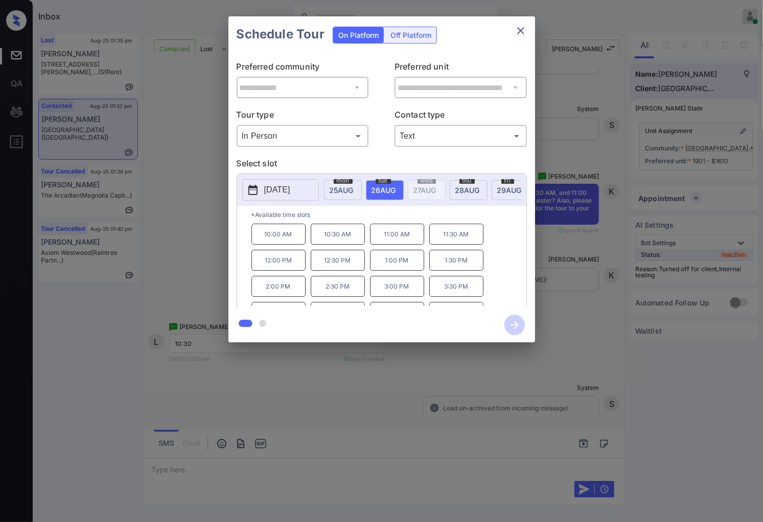
click at [187, 211] on div "**********" at bounding box center [381, 179] width 763 height 358
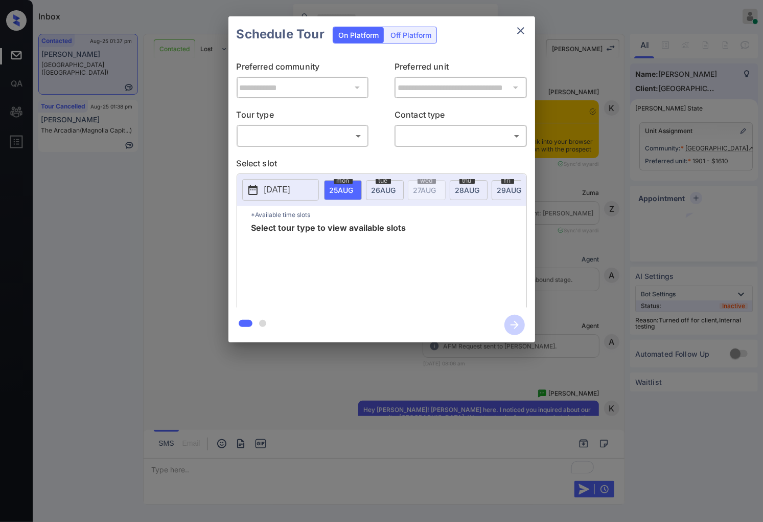
scroll to position [3593, 0]
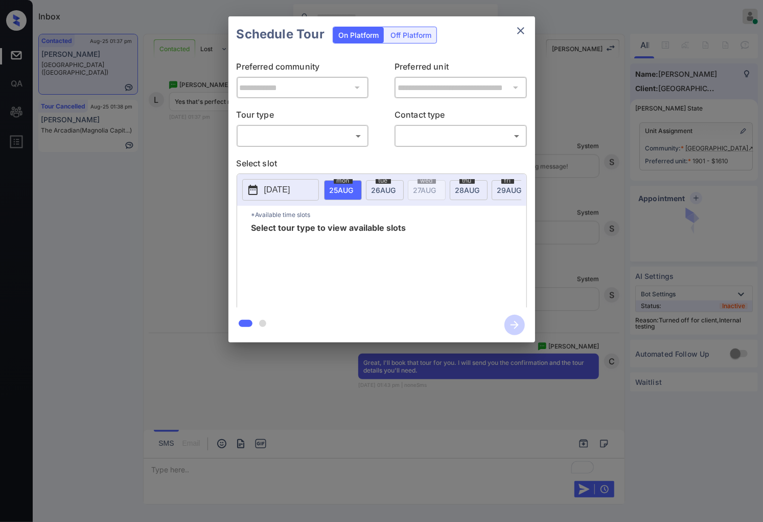
click at [324, 133] on body "Inbox Caroline Dacanay Online Set yourself offline Set yourself on break Profil…" at bounding box center [381, 261] width 763 height 522
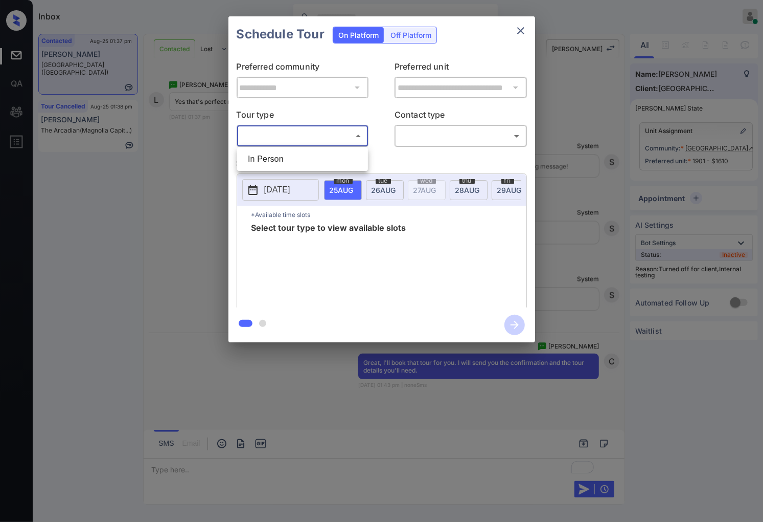
click at [332, 151] on li "In Person" at bounding box center [303, 159] width 126 height 18
type input "********"
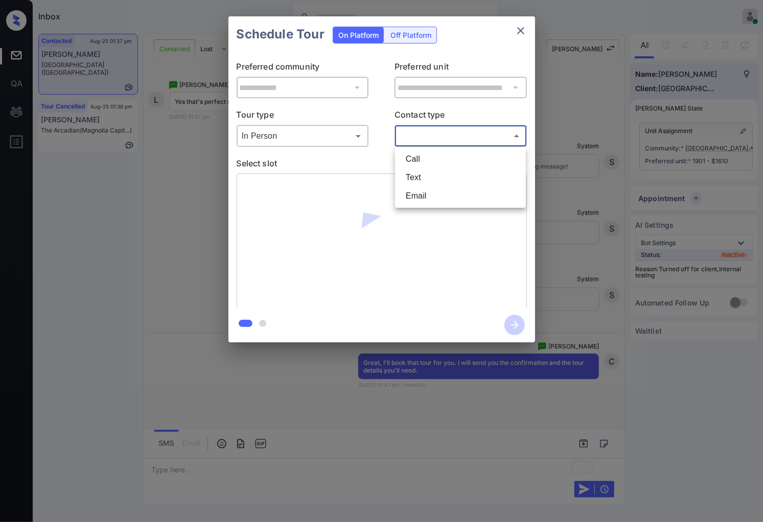
click at [450, 143] on body "Inbox Caroline Dacanay Online Set yourself offline Set yourself on break Profil…" at bounding box center [381, 261] width 763 height 522
click at [437, 178] on li "Text" at bounding box center [461, 177] width 126 height 18
type input "****"
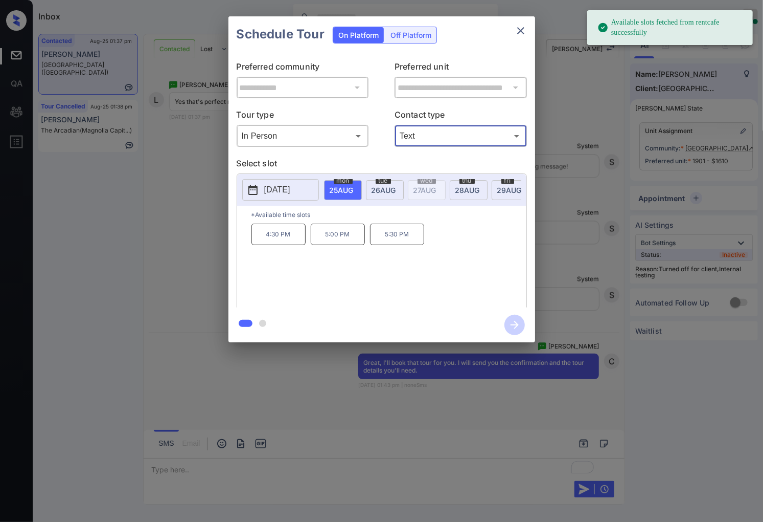
click at [382, 189] on span "26 AUG" at bounding box center [384, 190] width 25 height 9
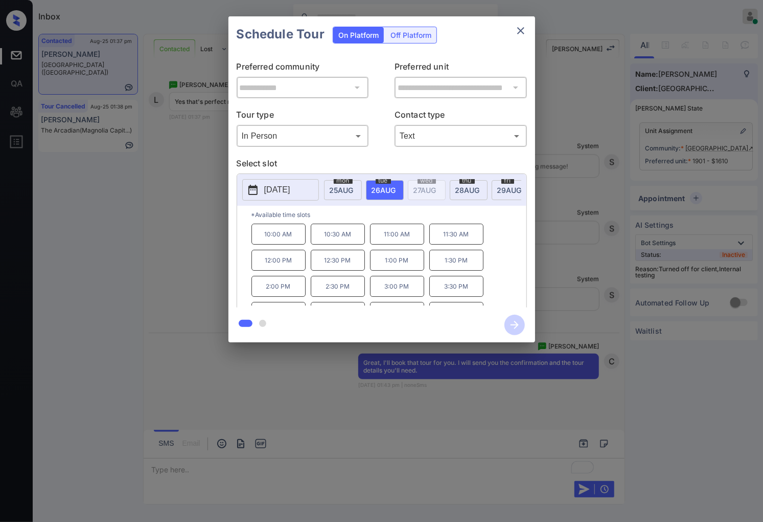
click at [319, 239] on p "10:30 AM" at bounding box center [338, 233] width 54 height 21
click at [508, 323] on icon "button" at bounding box center [515, 324] width 20 height 20
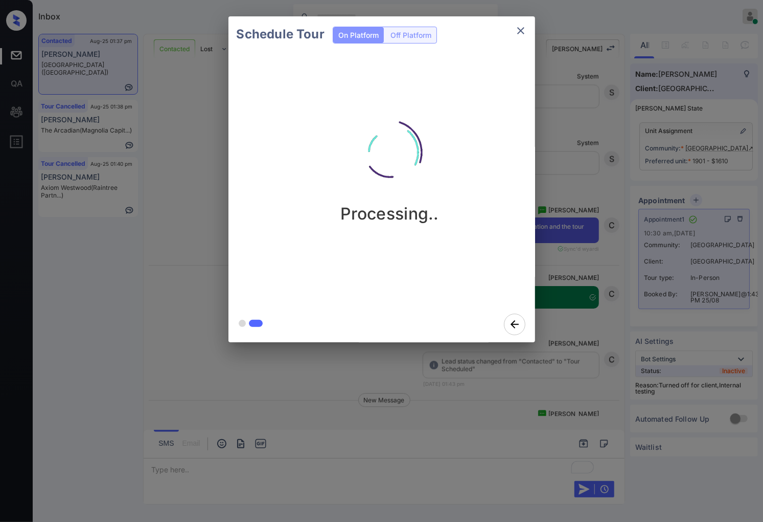
scroll to position [3900, 0]
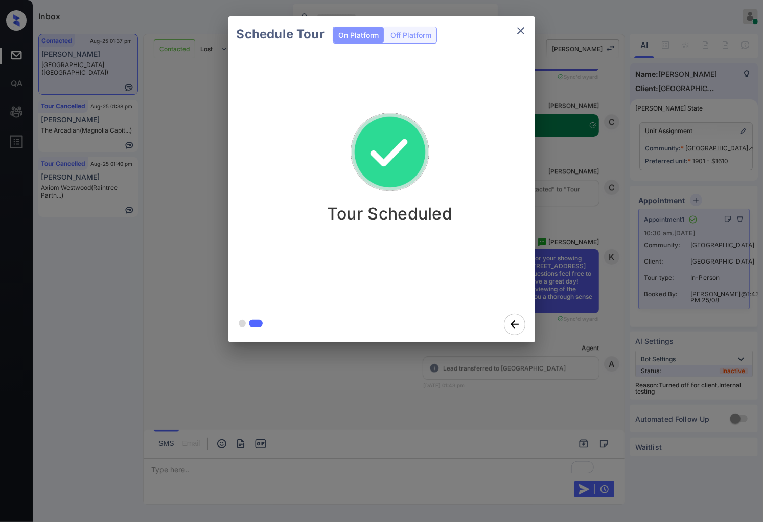
click at [606, 253] on div "Schedule Tour On Platform Off Platform Tour Scheduled" at bounding box center [381, 179] width 763 height 358
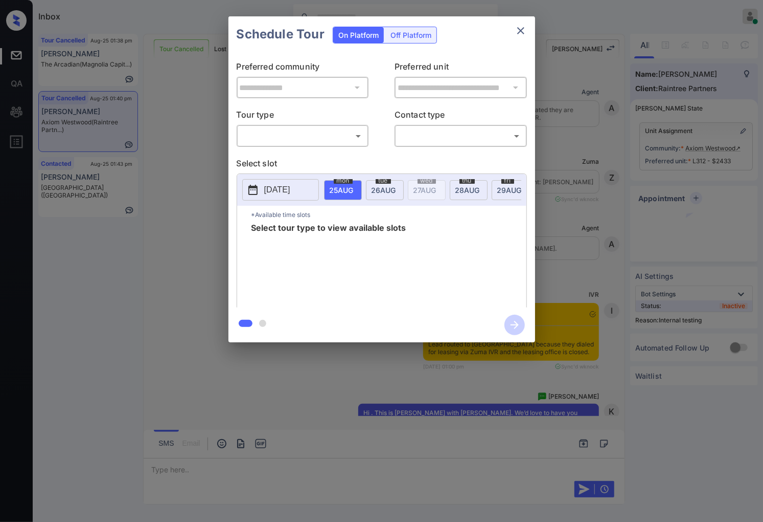
scroll to position [3484, 0]
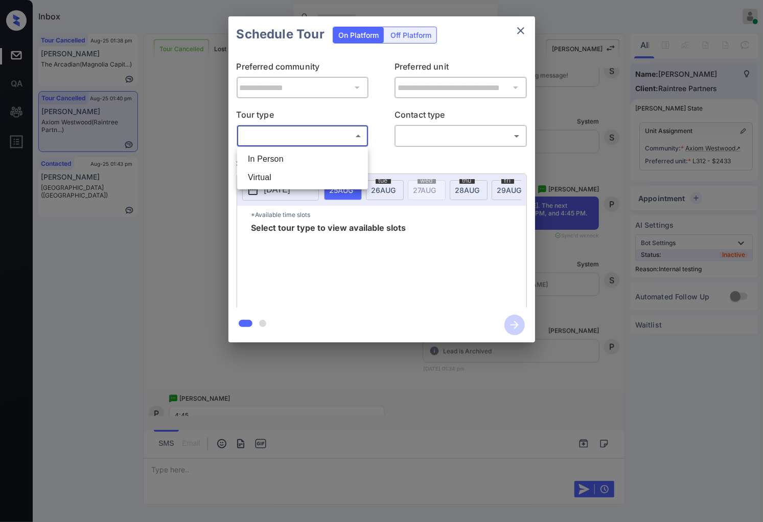
click at [350, 131] on body "Inbox [PERSON_NAME] Online Set yourself offline Set yourself on break Profile S…" at bounding box center [381, 261] width 763 height 522
click at [351, 156] on li "In Person" at bounding box center [303, 159] width 126 height 18
type input "********"
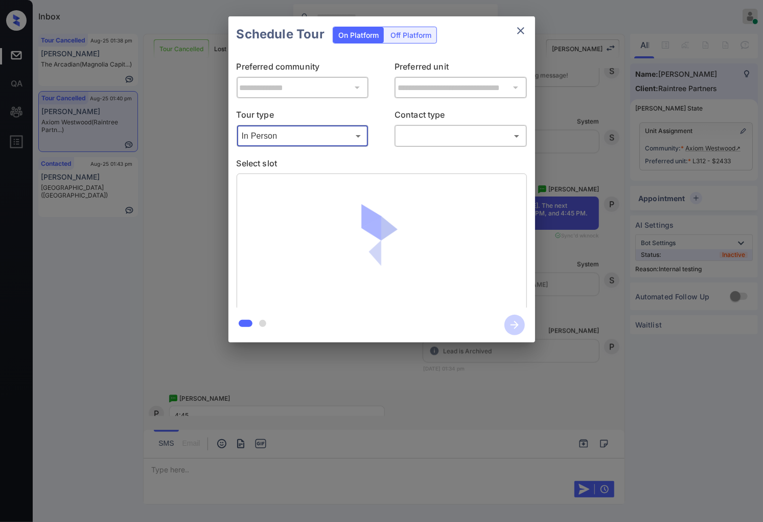
click at [452, 136] on body "Inbox [PERSON_NAME] Online Set yourself offline Set yourself on break Profile S…" at bounding box center [381, 261] width 763 height 522
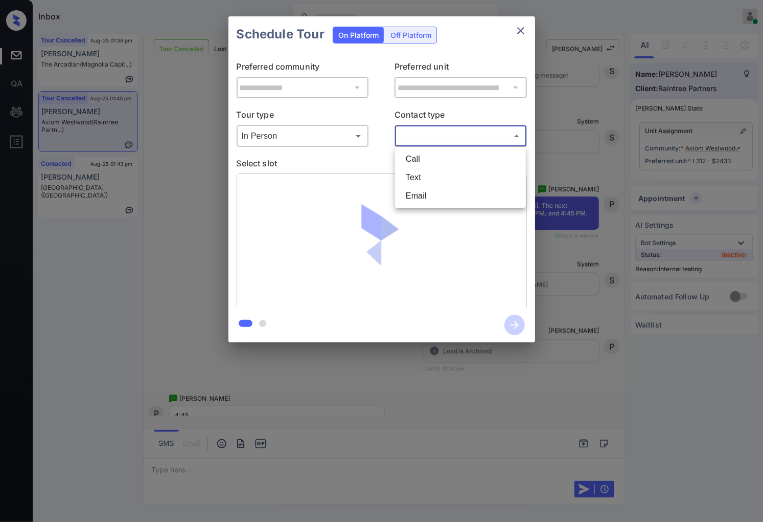
click at [452, 180] on li "Text" at bounding box center [461, 177] width 126 height 18
type input "****"
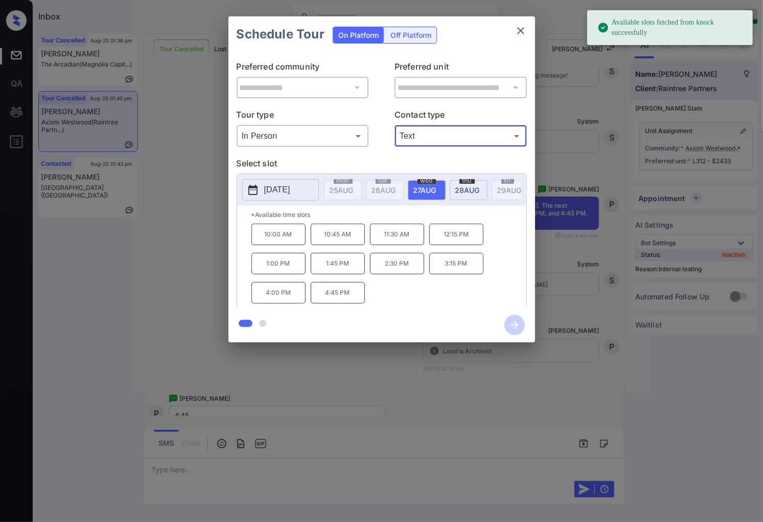
click at [248, 386] on div at bounding box center [381, 261] width 763 height 522
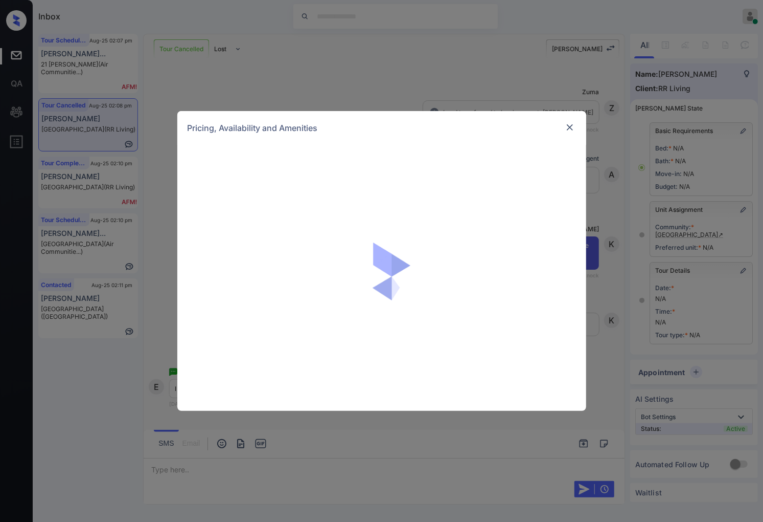
scroll to position [26, 0]
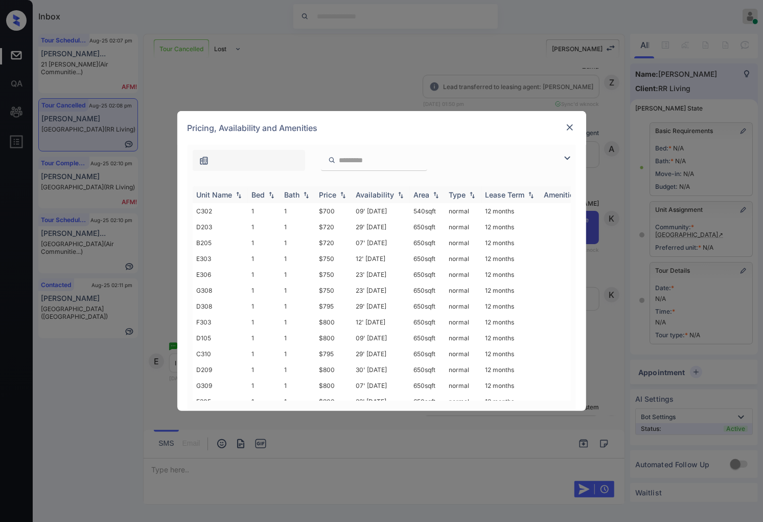
click at [343, 196] on img at bounding box center [343, 194] width 10 height 7
click at [343, 196] on img at bounding box center [343, 195] width 10 height 8
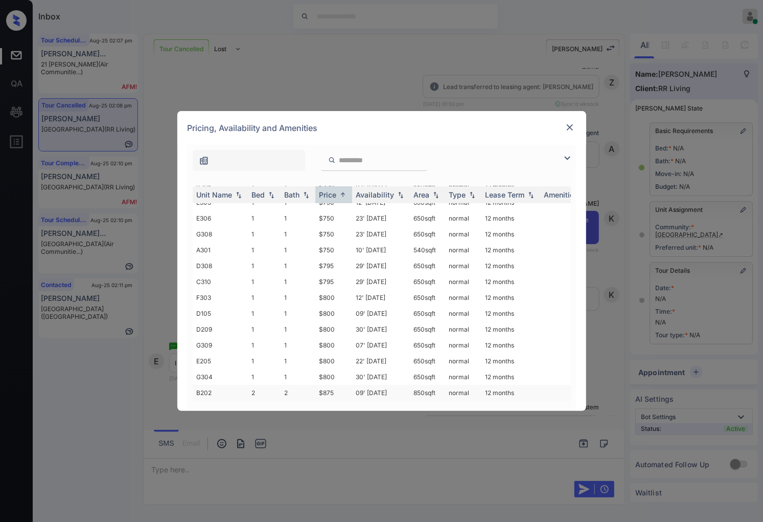
click at [339, 384] on td "$875" at bounding box center [333, 392] width 37 height 16
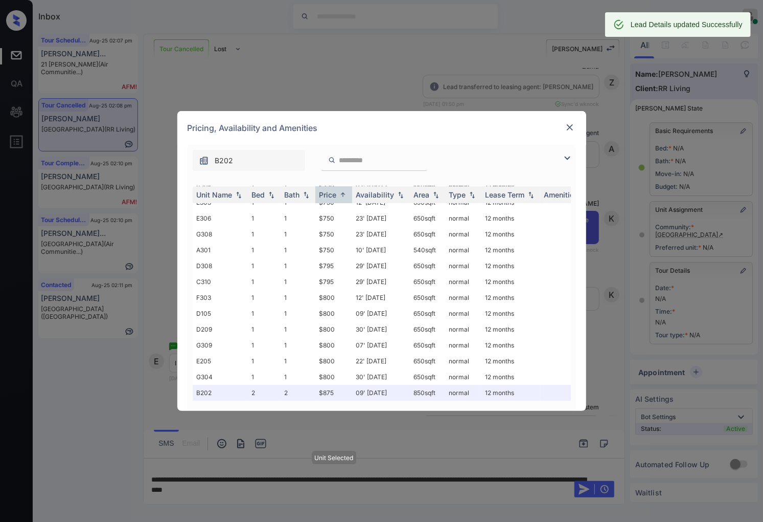
click at [566, 124] on img at bounding box center [570, 127] width 10 height 10
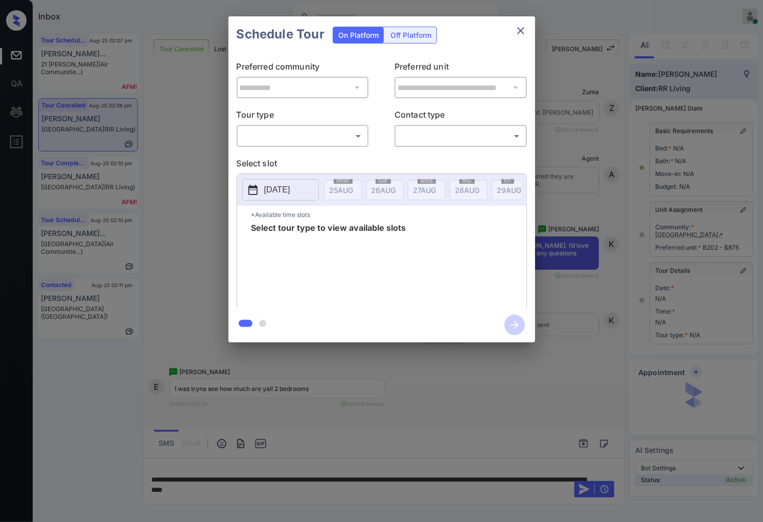
scroll to position [2577, 0]
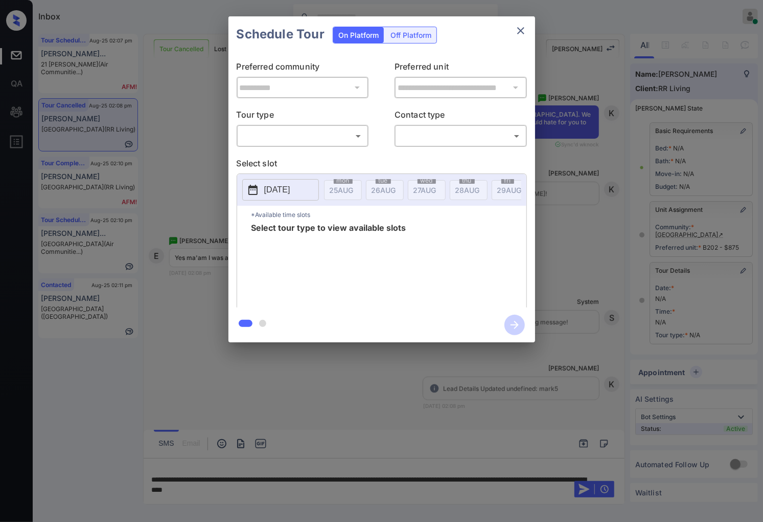
click at [281, 134] on body "Inbox Caroline Dacanay Online Set yourself offline Set yourself on break Profil…" at bounding box center [381, 261] width 763 height 522
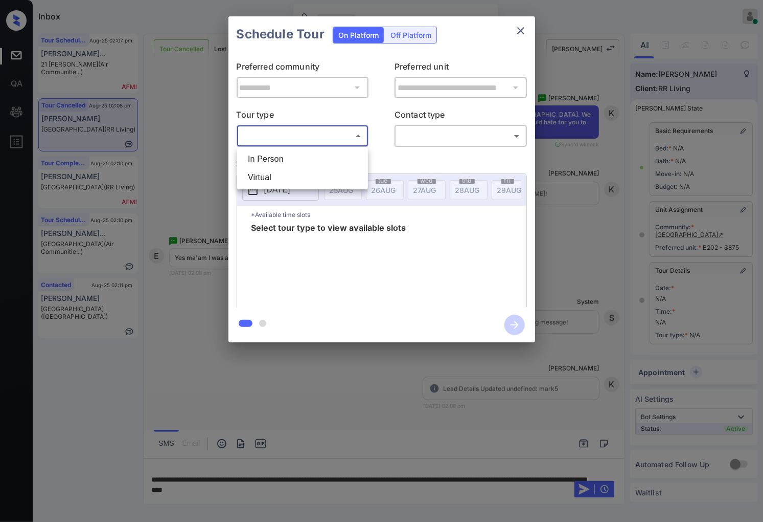
click at [298, 157] on li "In Person" at bounding box center [303, 159] width 126 height 18
type input "********"
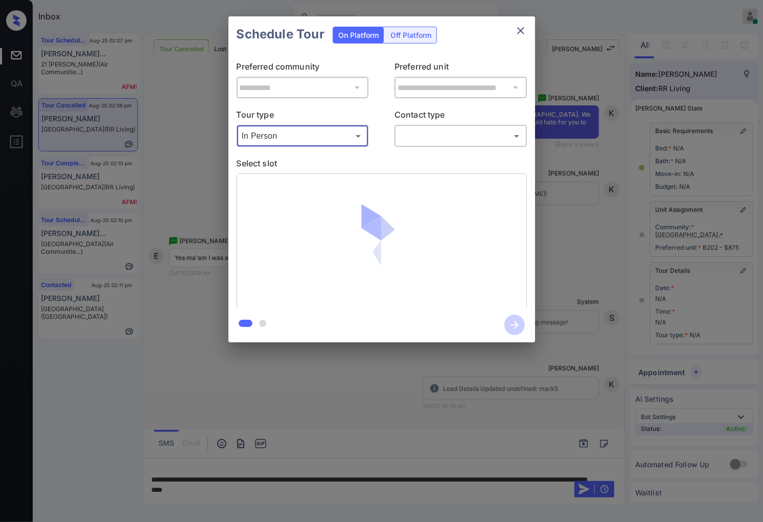
click at [432, 134] on body "Inbox Caroline Dacanay Online Set yourself offline Set yourself on break Profil…" at bounding box center [381, 261] width 763 height 522
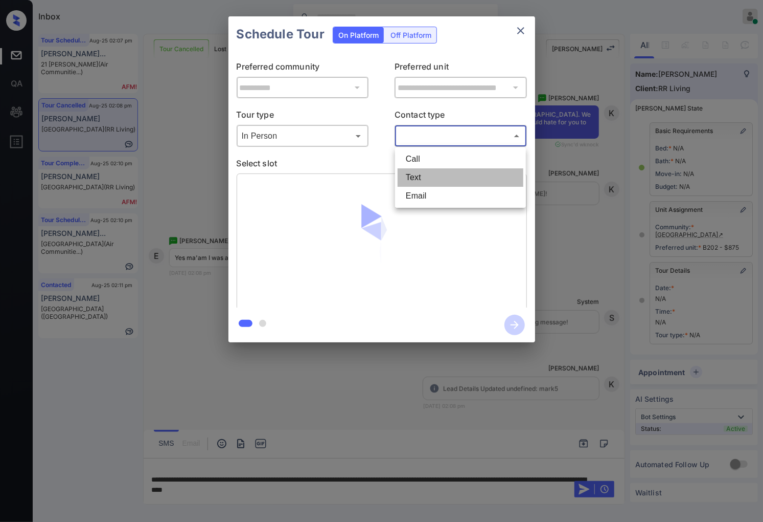
click at [440, 179] on li "Text" at bounding box center [461, 177] width 126 height 18
type input "****"
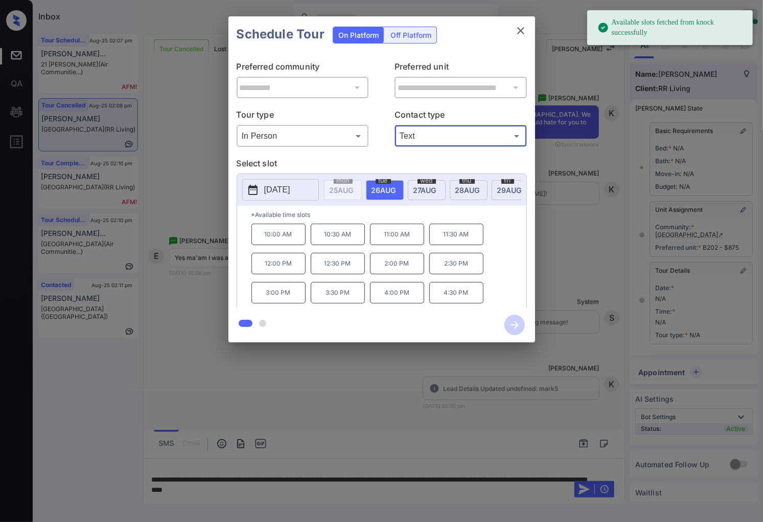
click at [431, 186] on span "27 AUG" at bounding box center [425, 190] width 23 height 9
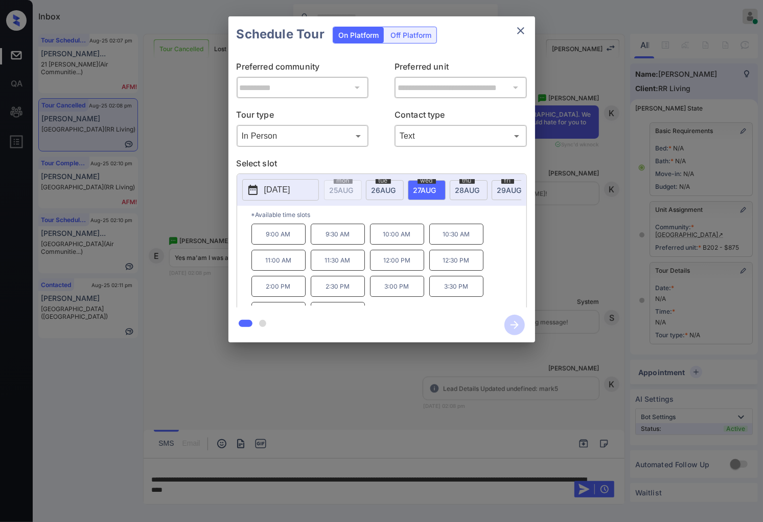
click at [328, 396] on div at bounding box center [381, 261] width 763 height 522
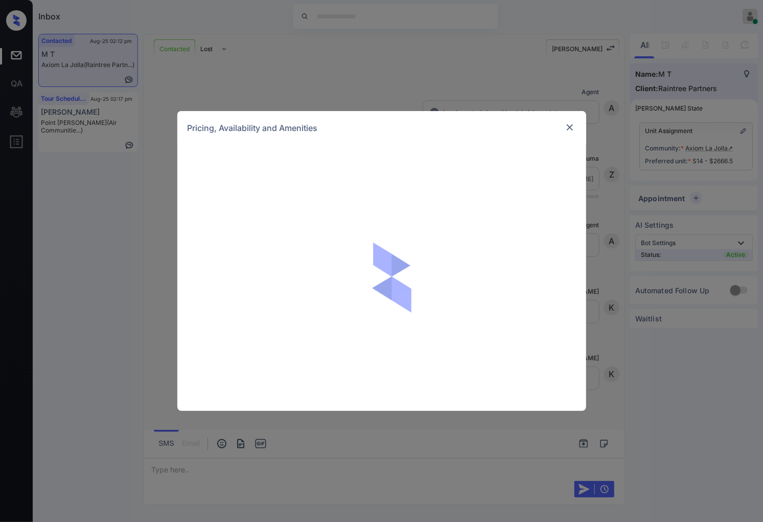
scroll to position [457, 0]
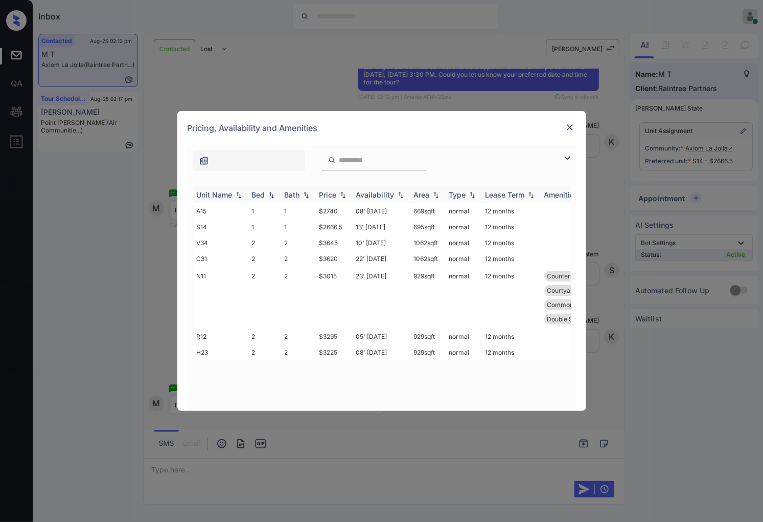
click at [345, 193] on img at bounding box center [343, 194] width 10 height 7
click at [345, 193] on img at bounding box center [343, 195] width 10 height 8
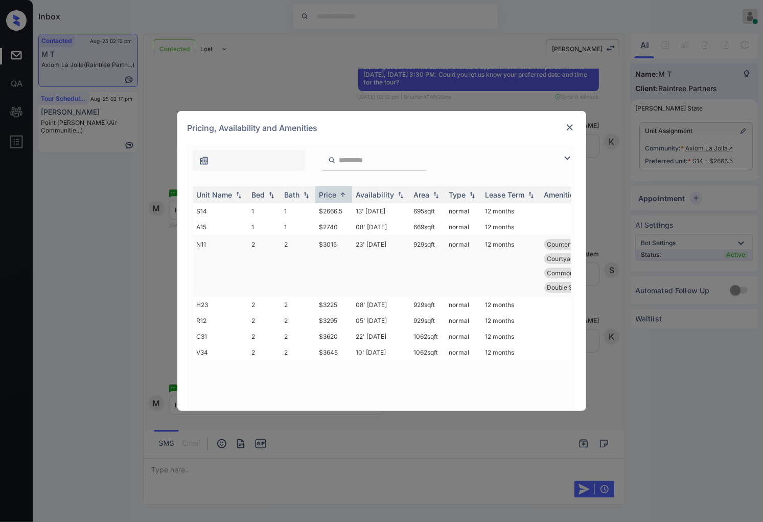
click at [329, 247] on td "$3015" at bounding box center [333, 266] width 37 height 62
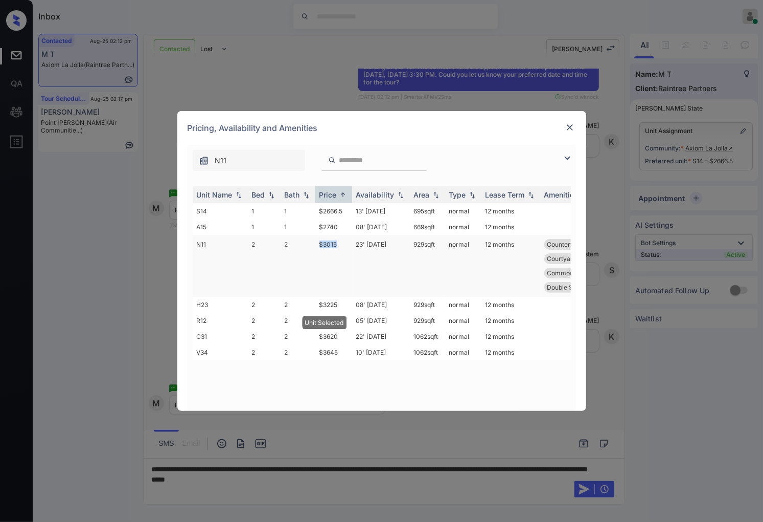
drag, startPoint x: 316, startPoint y: 242, endPoint x: 343, endPoint y: 242, distance: 27.1
click at [343, 242] on td "$3015" at bounding box center [333, 266] width 37 height 62
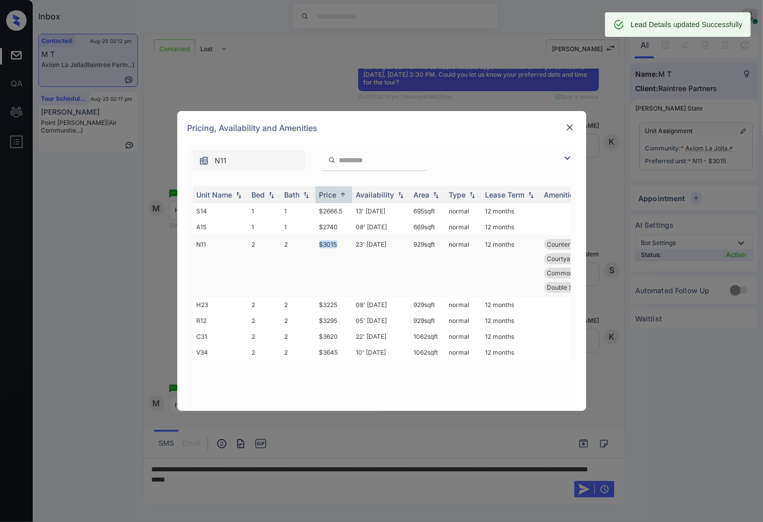
copy td "$3015"
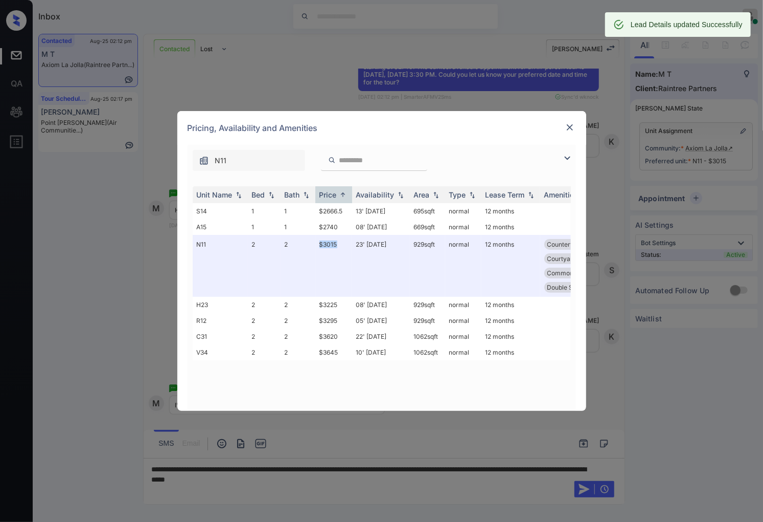
click at [572, 124] on img at bounding box center [570, 127] width 10 height 10
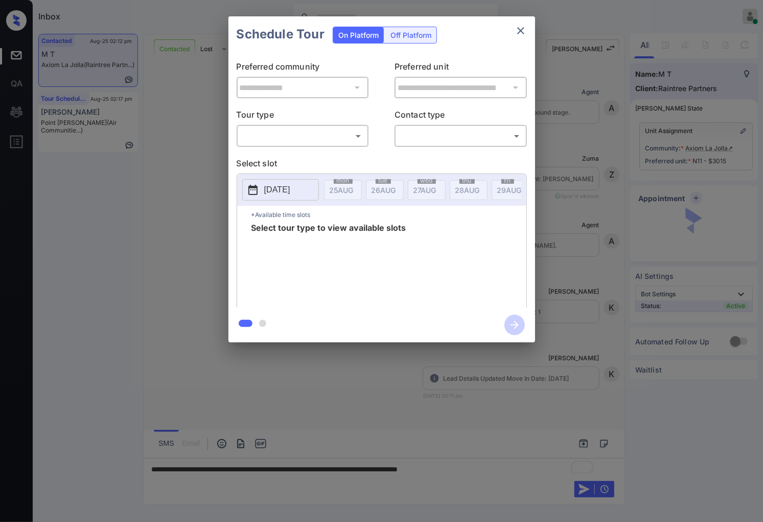
scroll to position [637, 0]
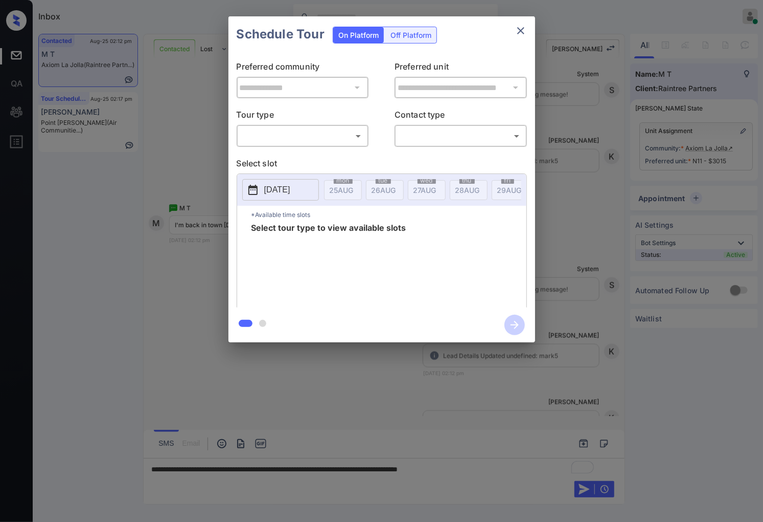
click at [284, 131] on body "Inbox [PERSON_NAME] Online Set yourself offline Set yourself on break Profile S…" at bounding box center [381, 261] width 763 height 522
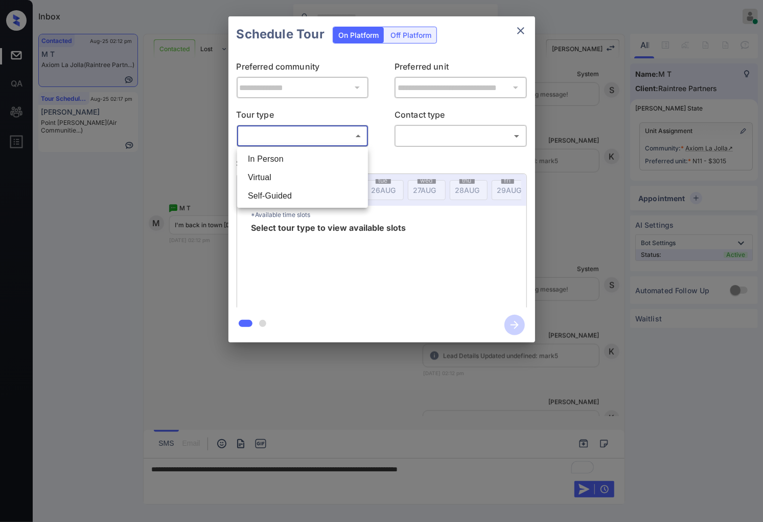
drag, startPoint x: 284, startPoint y: 163, endPoint x: 303, endPoint y: 162, distance: 19.4
click at [285, 163] on li "In Person" at bounding box center [303, 159] width 126 height 18
type input "********"
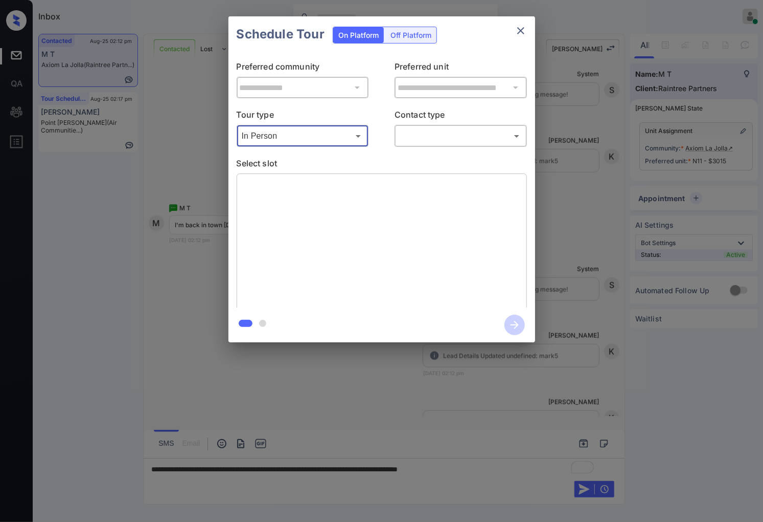
click at [406, 134] on body "Inbox [PERSON_NAME] Online Set yourself offline Set yourself on break Profile S…" at bounding box center [381, 261] width 763 height 522
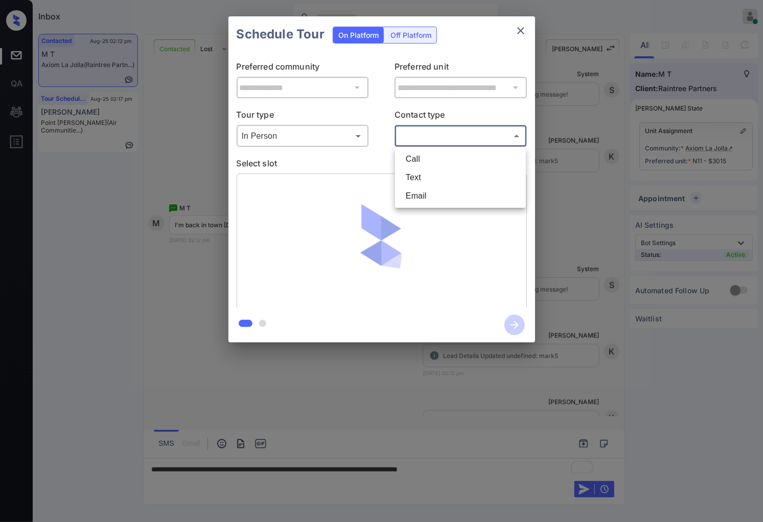
drag, startPoint x: 422, startPoint y: 191, endPoint x: 421, endPoint y: 179, distance: 11.8
click at [421, 179] on ul "Call Text Email" at bounding box center [460, 177] width 131 height 60
click at [421, 179] on li "Text" at bounding box center [461, 177] width 126 height 18
type input "****"
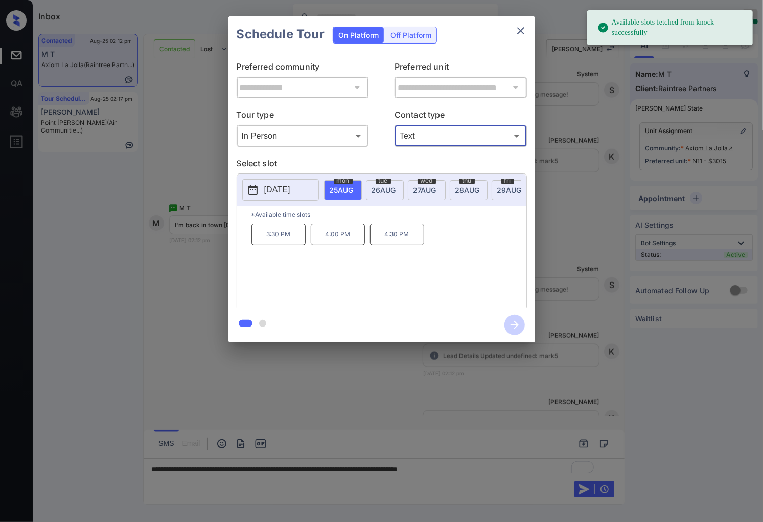
click at [286, 189] on p "[DATE]" at bounding box center [277, 190] width 26 height 12
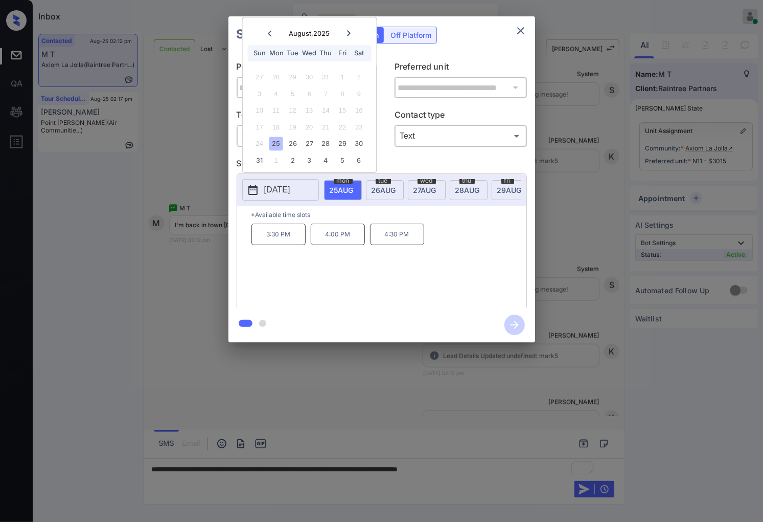
click at [343, 32] on div at bounding box center [349, 33] width 14 height 13
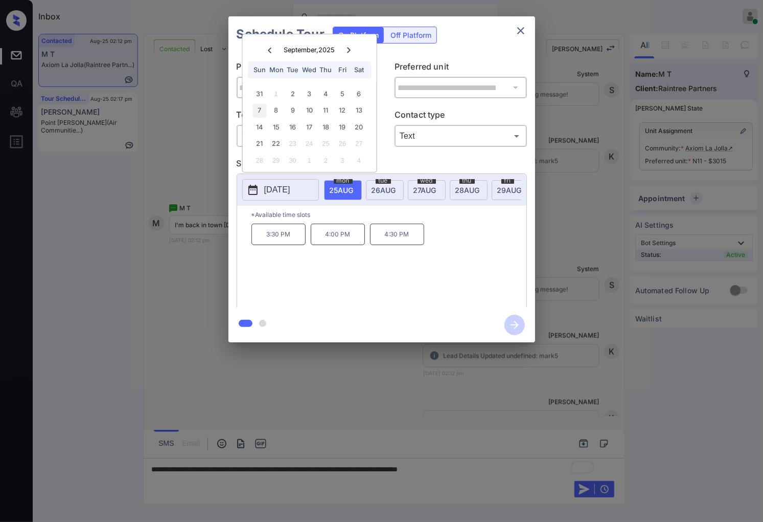
click at [256, 111] on div "7" at bounding box center [260, 111] width 14 height 14
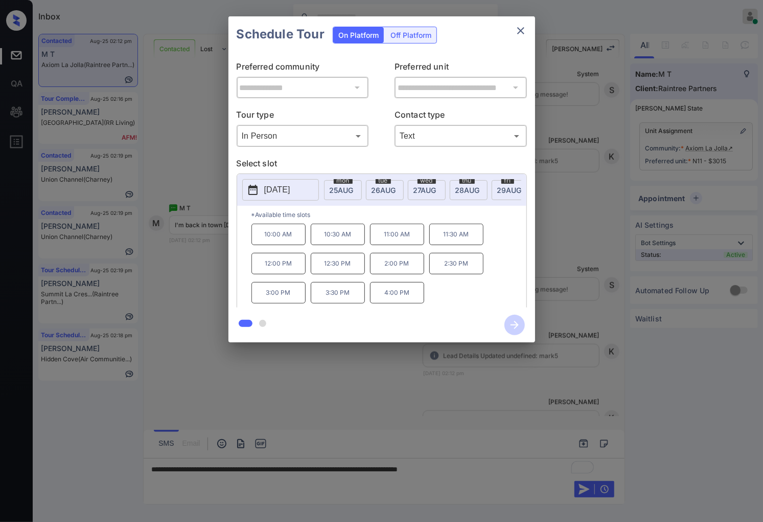
click at [422, 477] on div at bounding box center [381, 261] width 763 height 522
